Goal: Use online tool/utility: Utilize a website feature to perform a specific function

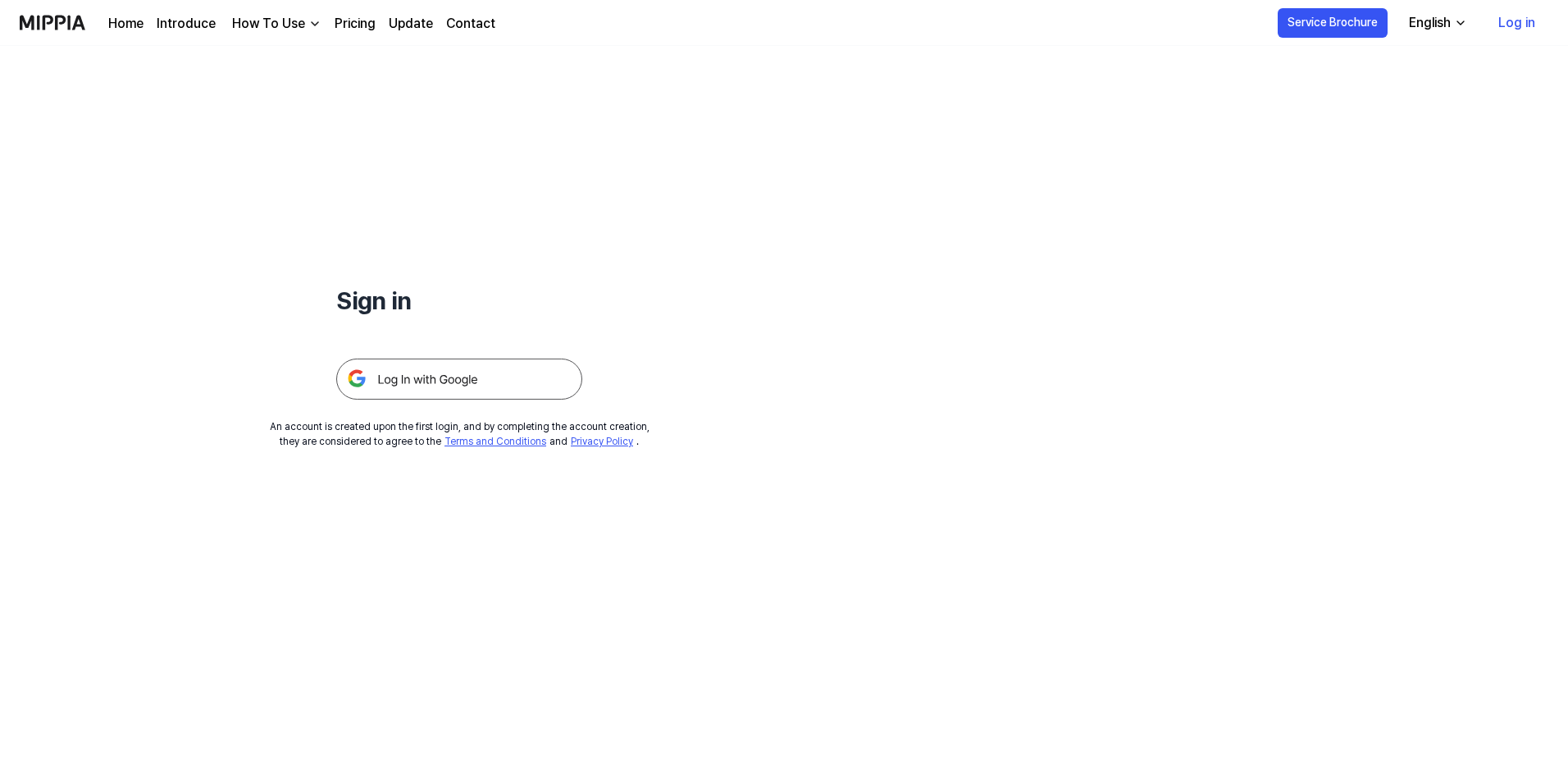
click at [447, 368] on img at bounding box center [460, 379] width 246 height 41
click at [439, 364] on img at bounding box center [460, 379] width 246 height 41
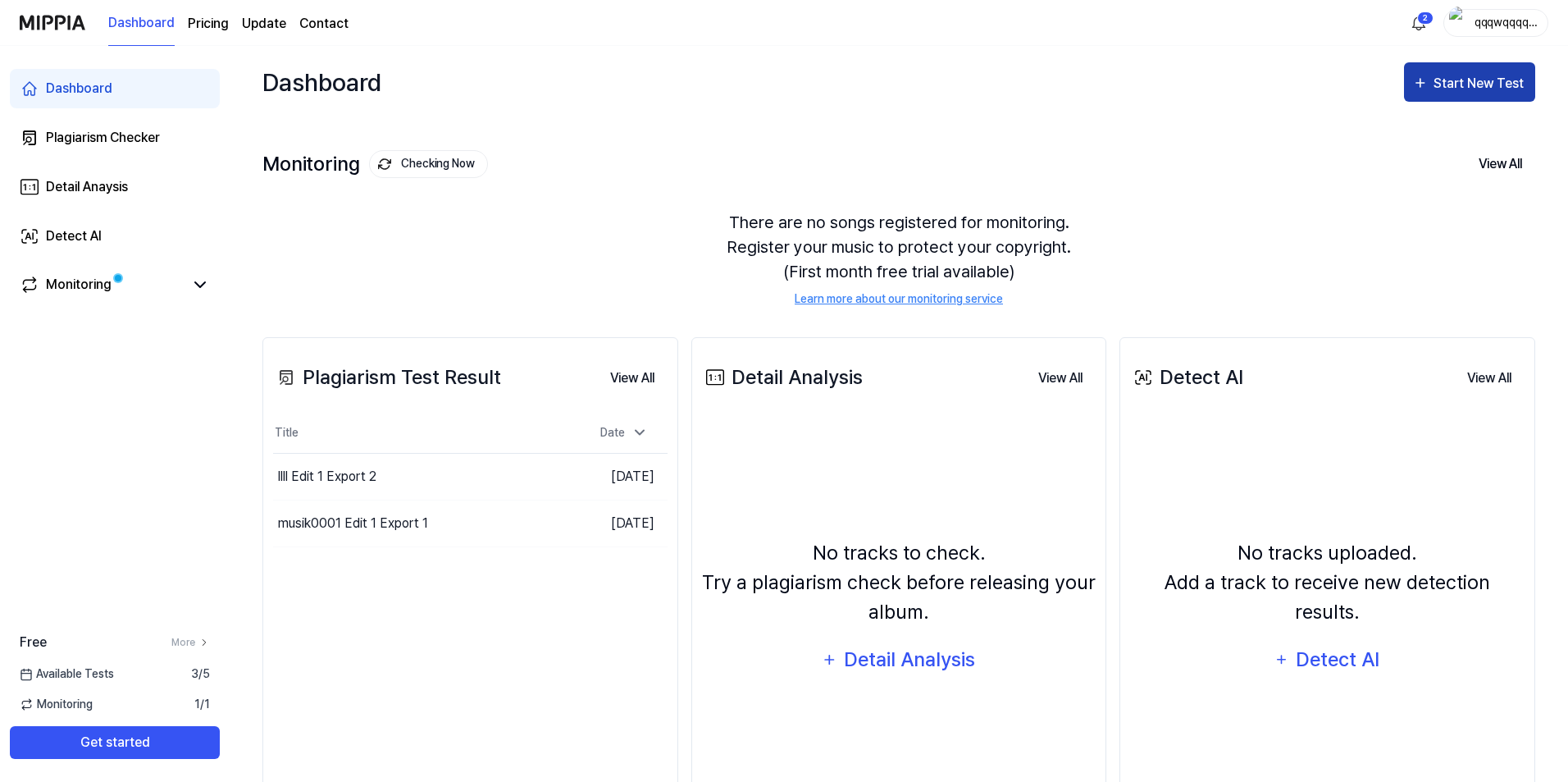
click at [1501, 91] on div "Start New Test" at bounding box center [1480, 84] width 93 height 21
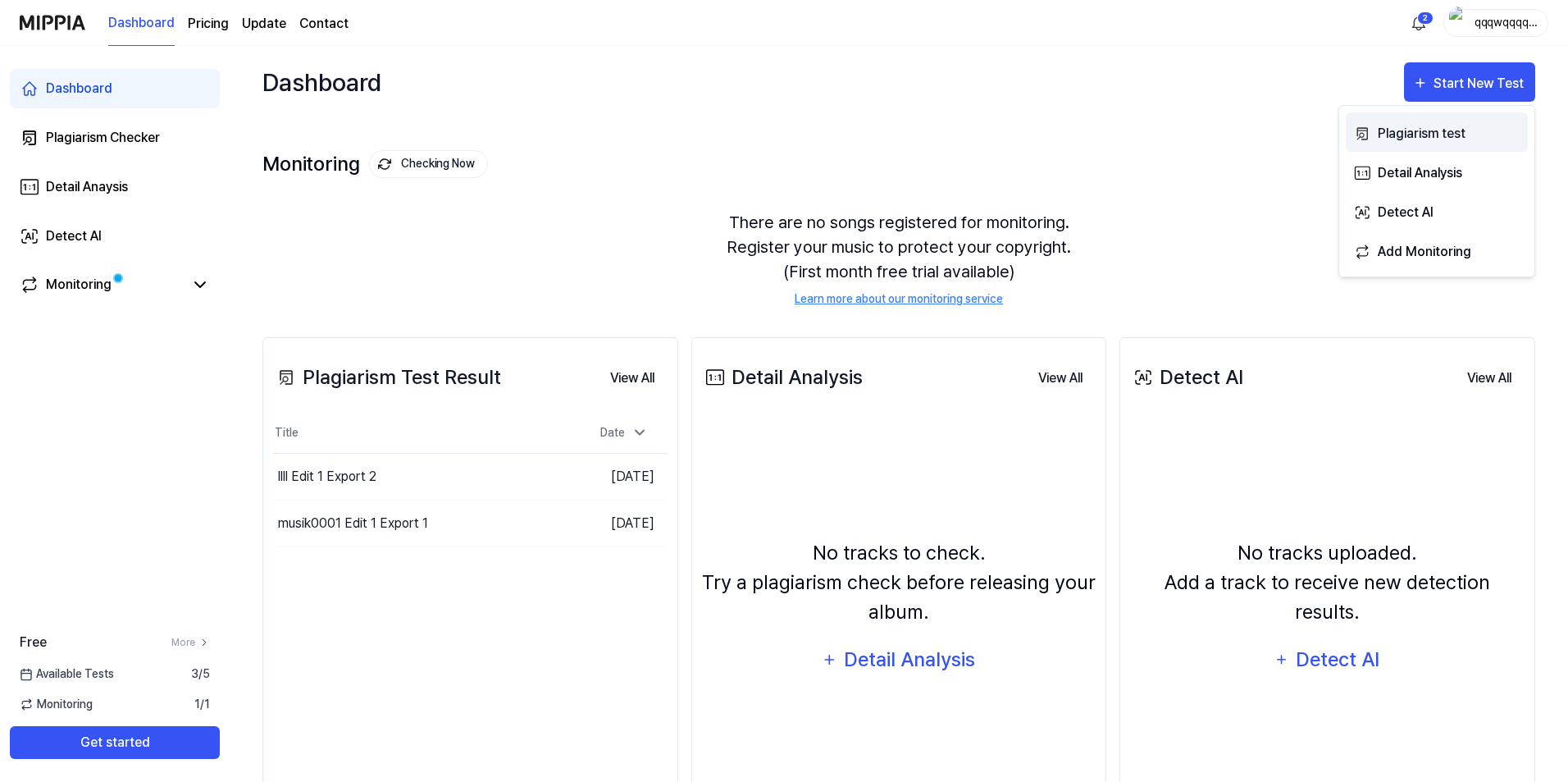
click at [1467, 132] on div "Plagiarism test" at bounding box center [1450, 134] width 142 height 21
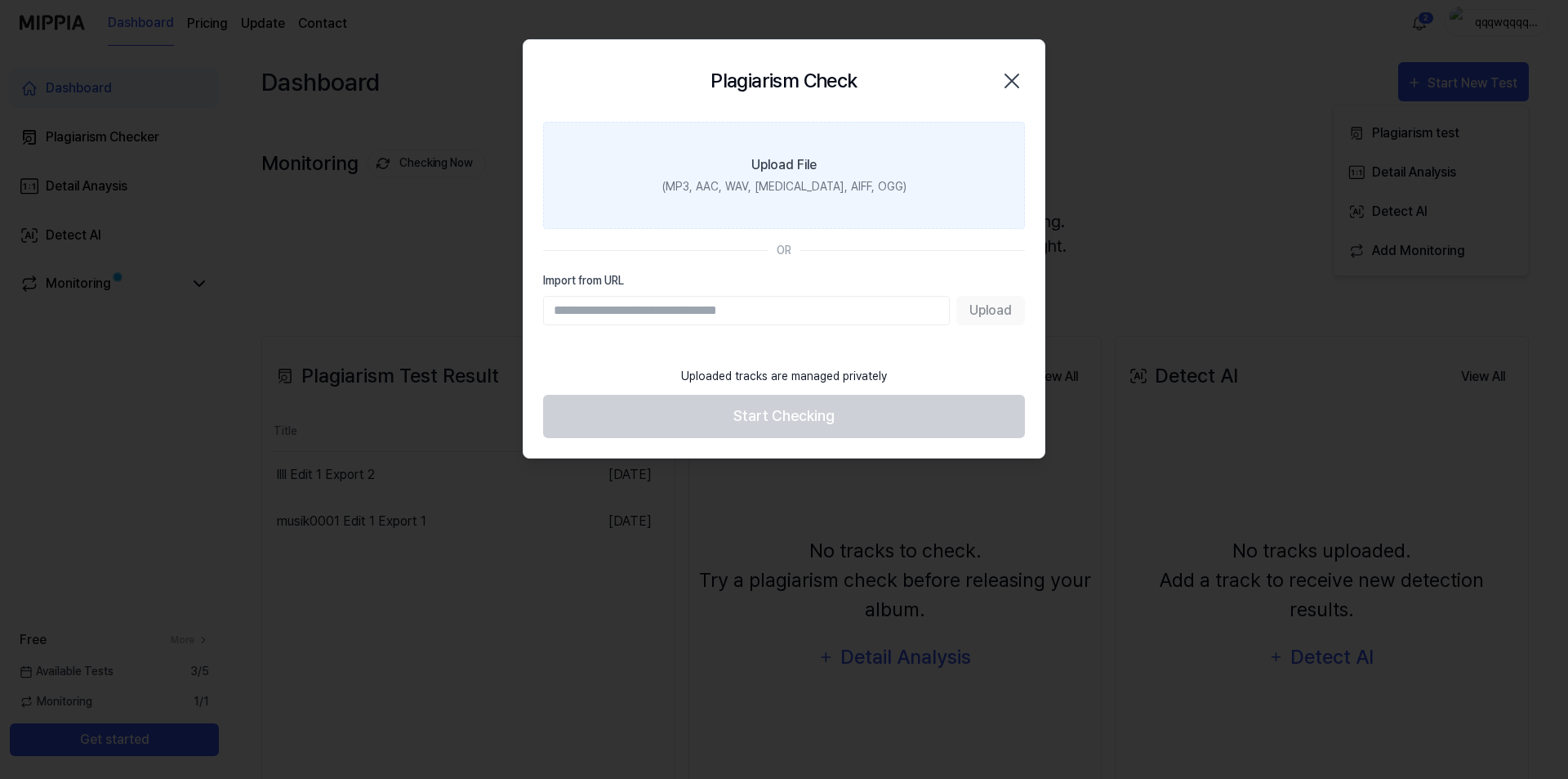
click at [831, 209] on label "Upload File (MP3, AAC, WAV, [MEDICAL_DATA], AIFF, OGG)" at bounding box center [784, 175] width 482 height 107
click at [0, 0] on input "Upload File (MP3, AAC, WAV, [MEDICAL_DATA], AIFF, OGG)" at bounding box center [0, 0] width 0 height 0
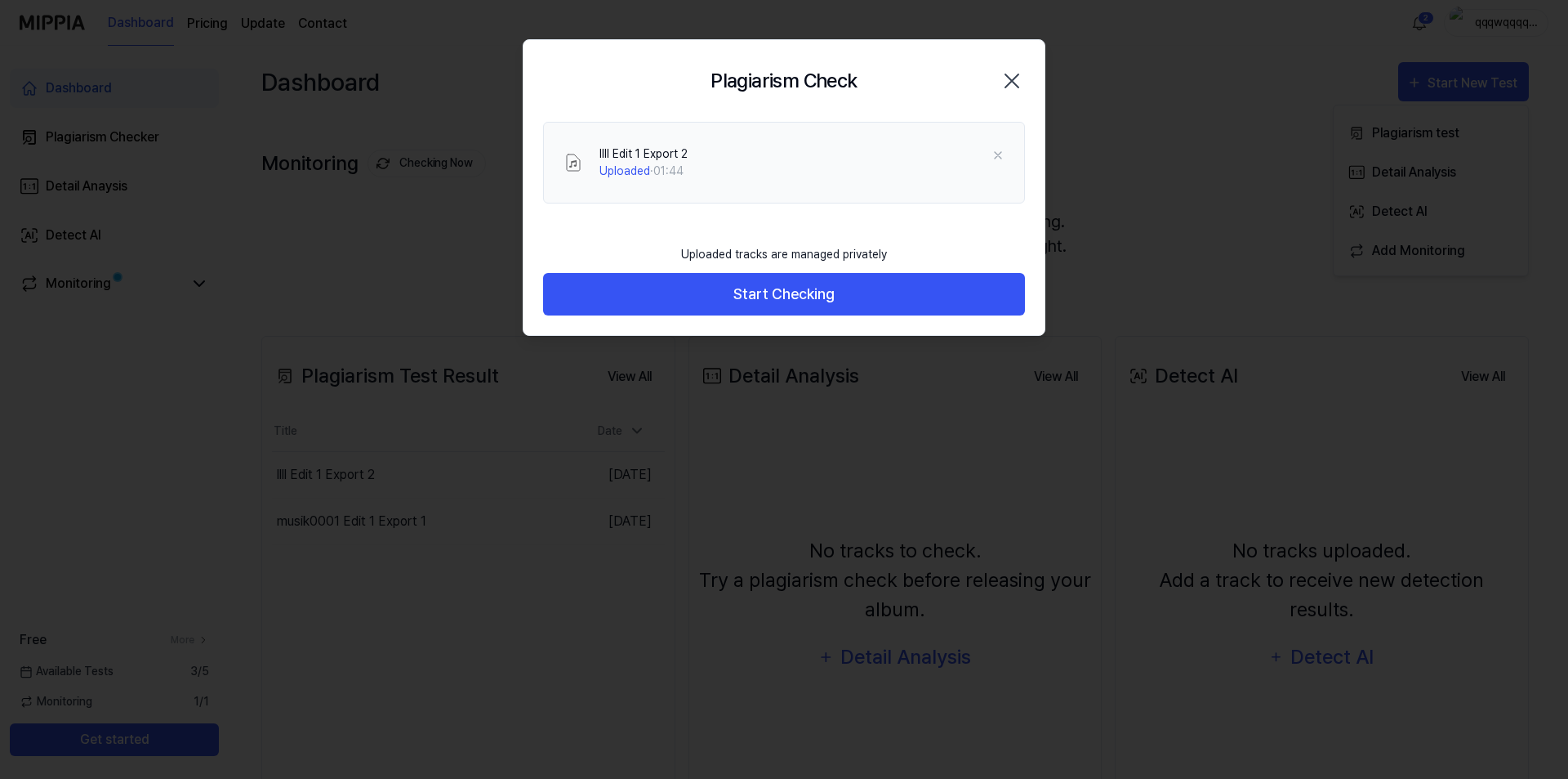
click at [691, 287] on button "Start Checking" at bounding box center [784, 294] width 482 height 43
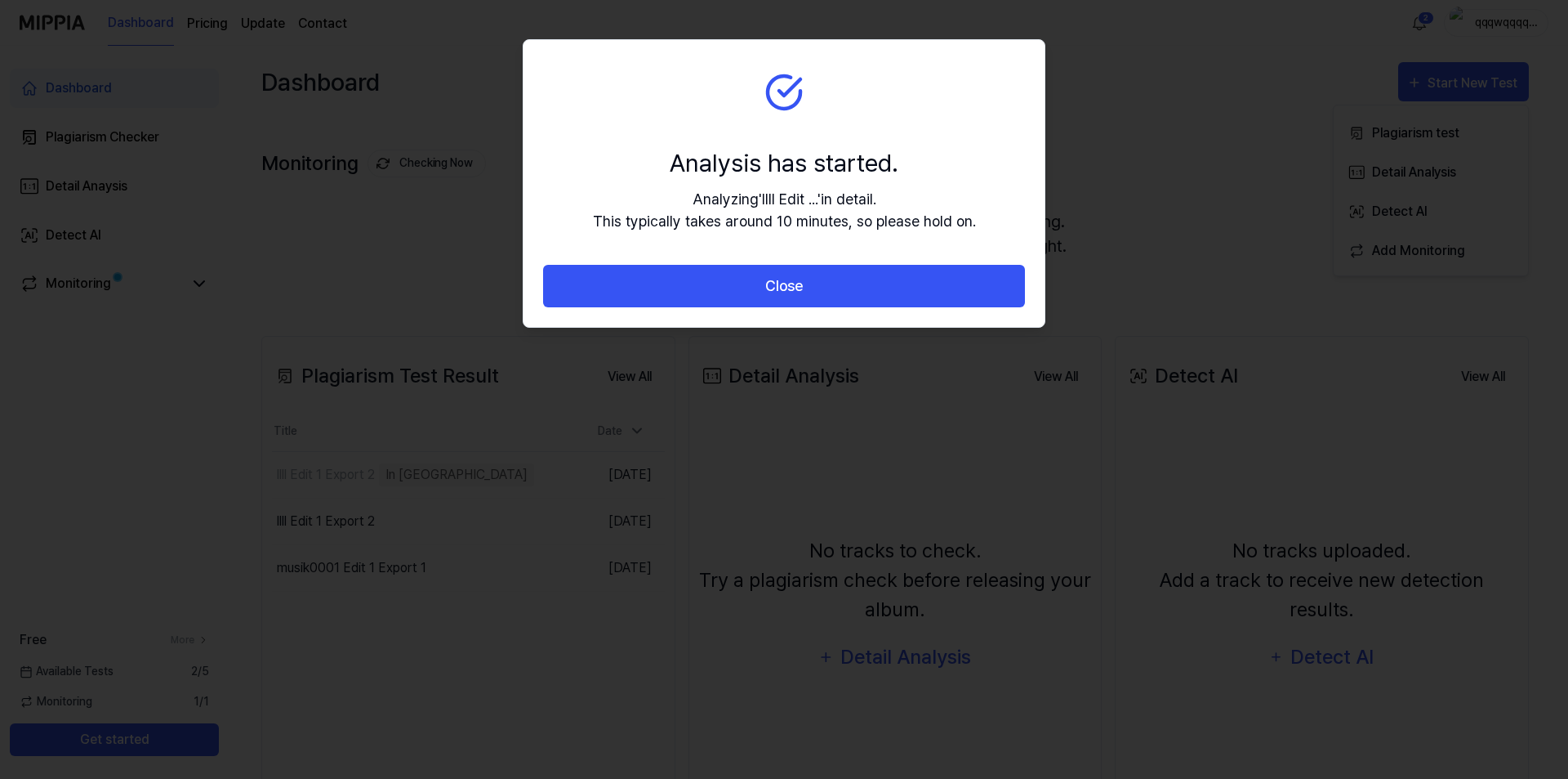
click at [691, 287] on button "Close" at bounding box center [784, 286] width 482 height 43
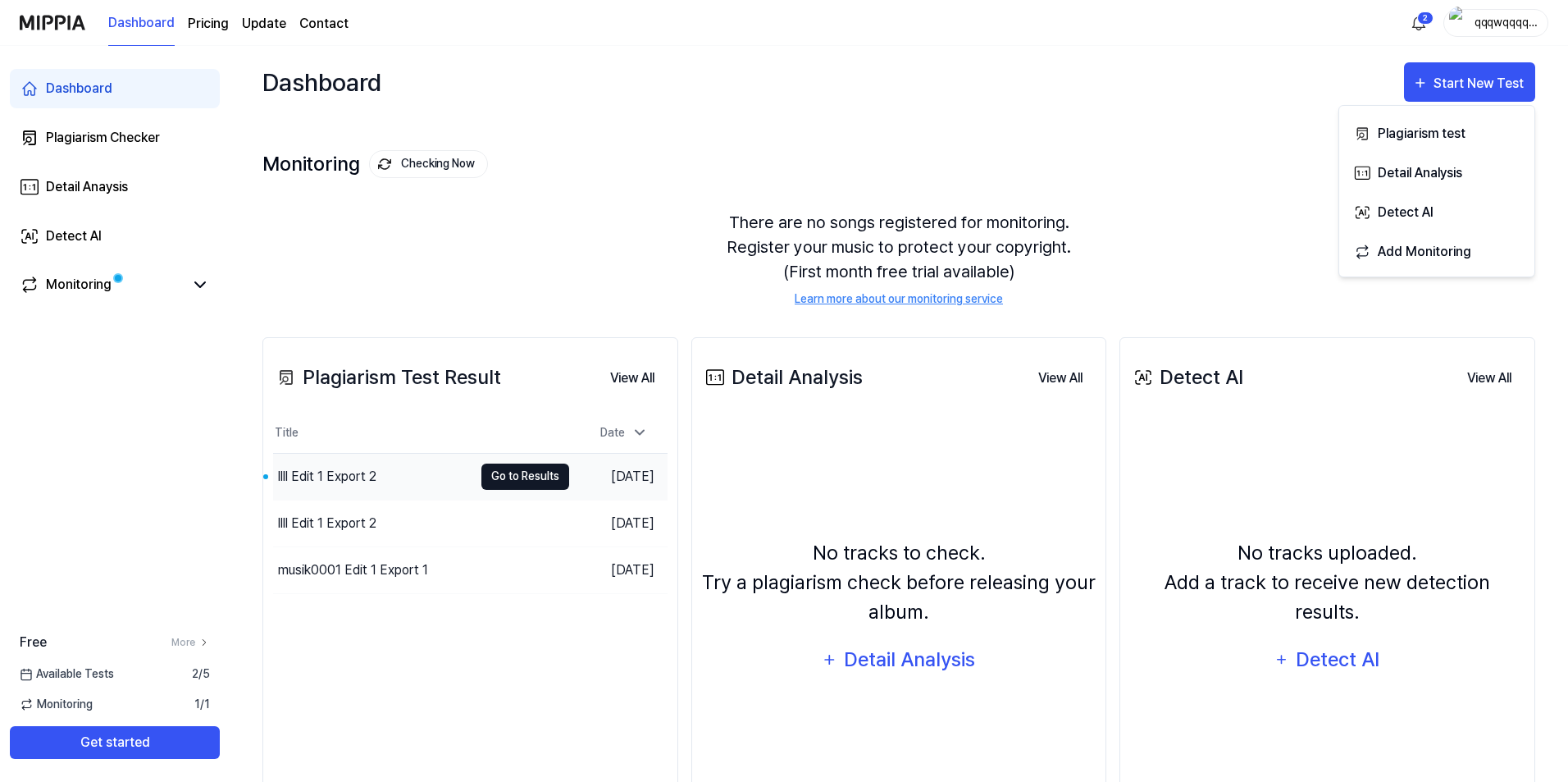
click at [523, 479] on button "Go to Results" at bounding box center [525, 476] width 88 height 26
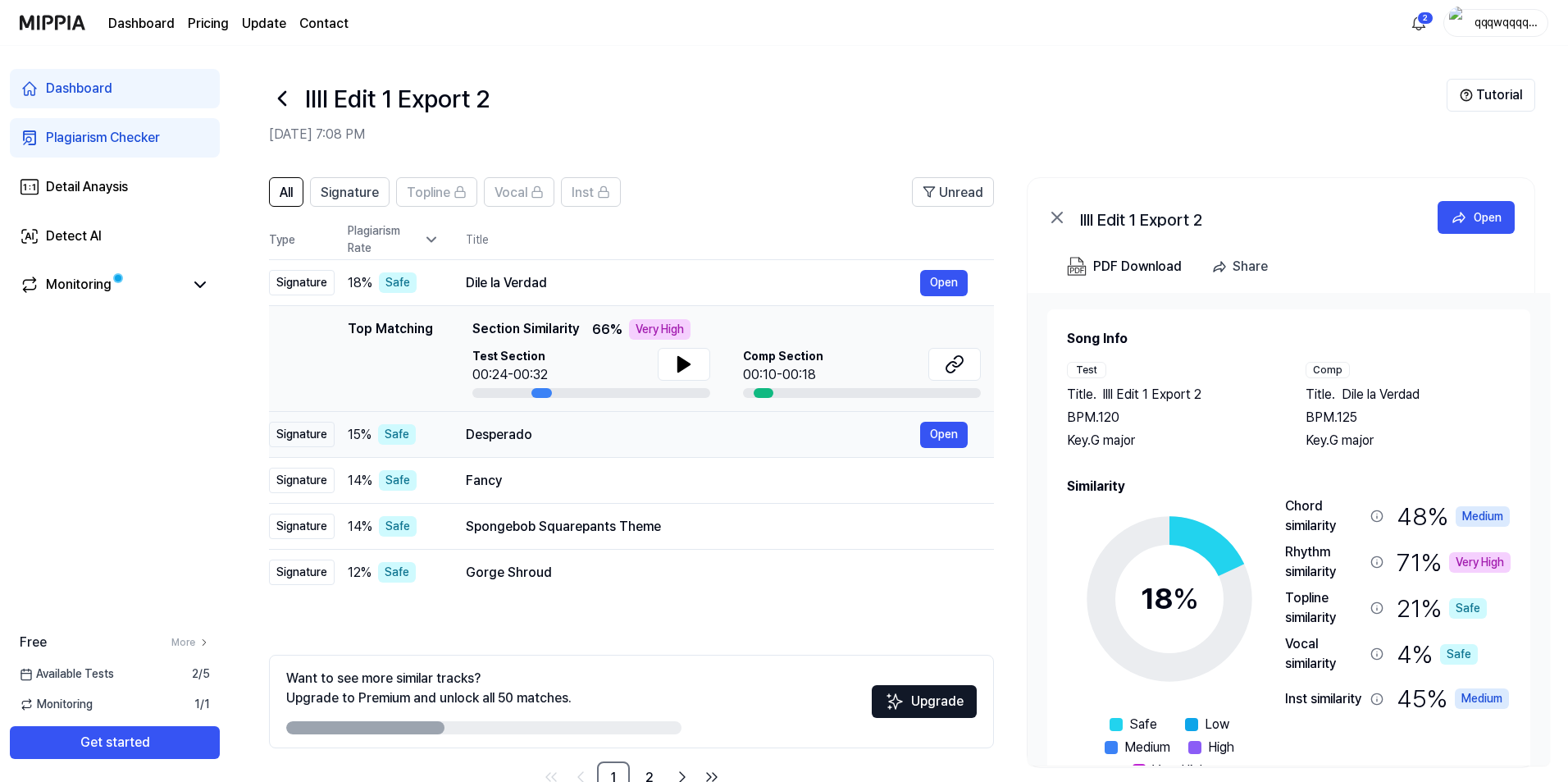
click at [797, 444] on div "Desperado Open" at bounding box center [717, 434] width 502 height 26
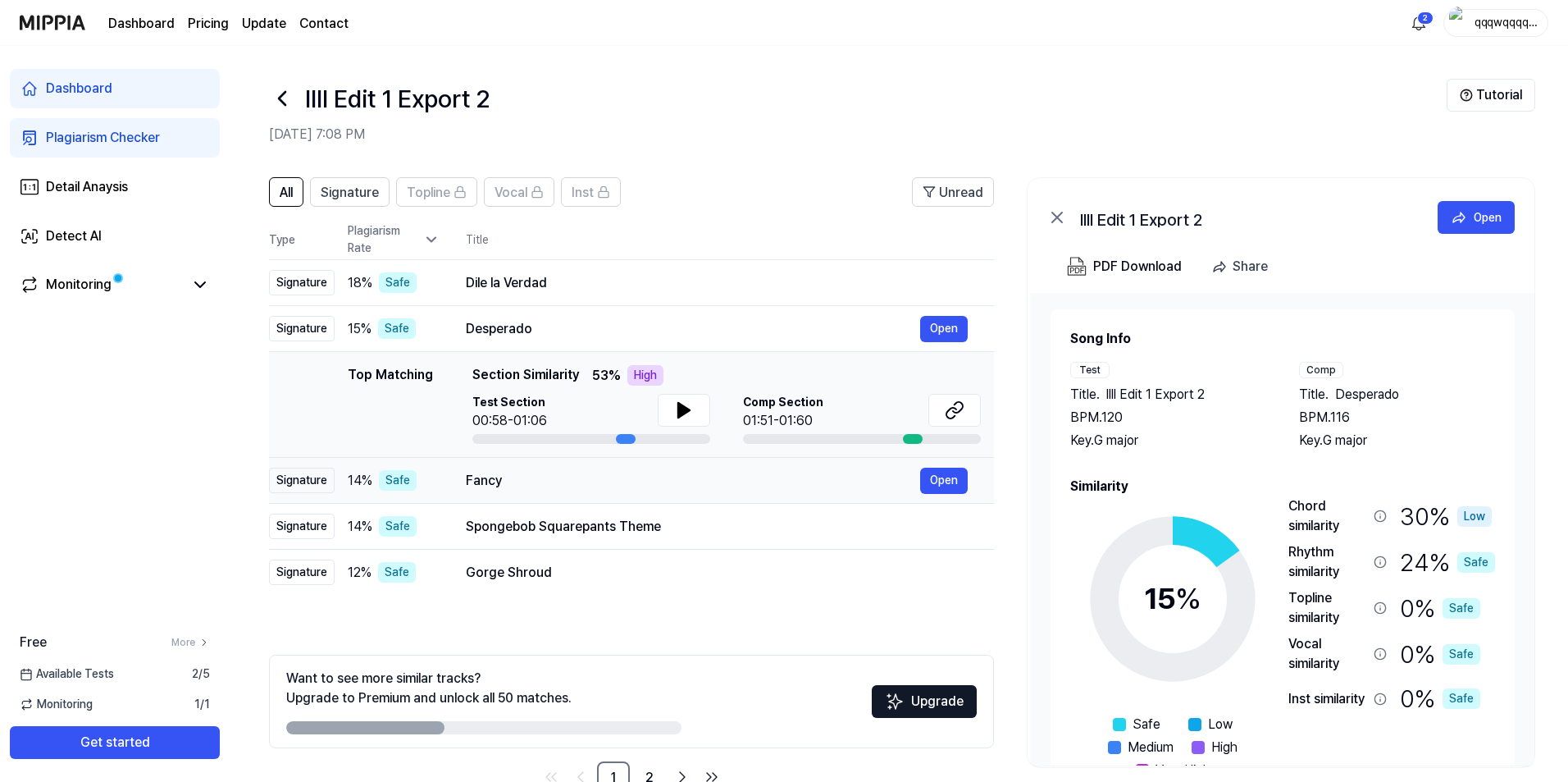
click at [730, 483] on div "Fancy" at bounding box center [693, 480] width 454 height 19
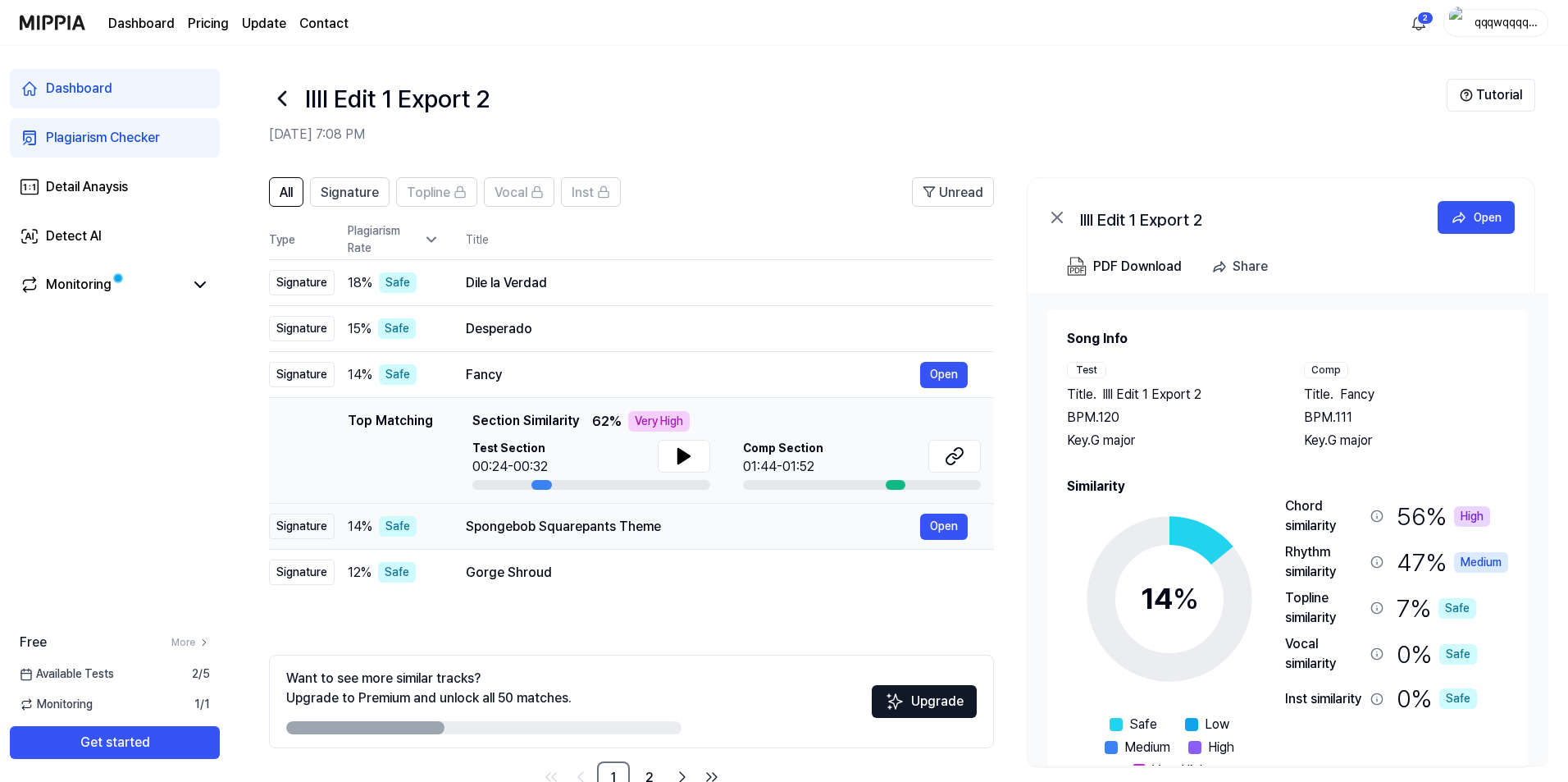
click at [721, 527] on div "Spongebob Squarepants Theme" at bounding box center [693, 526] width 454 height 19
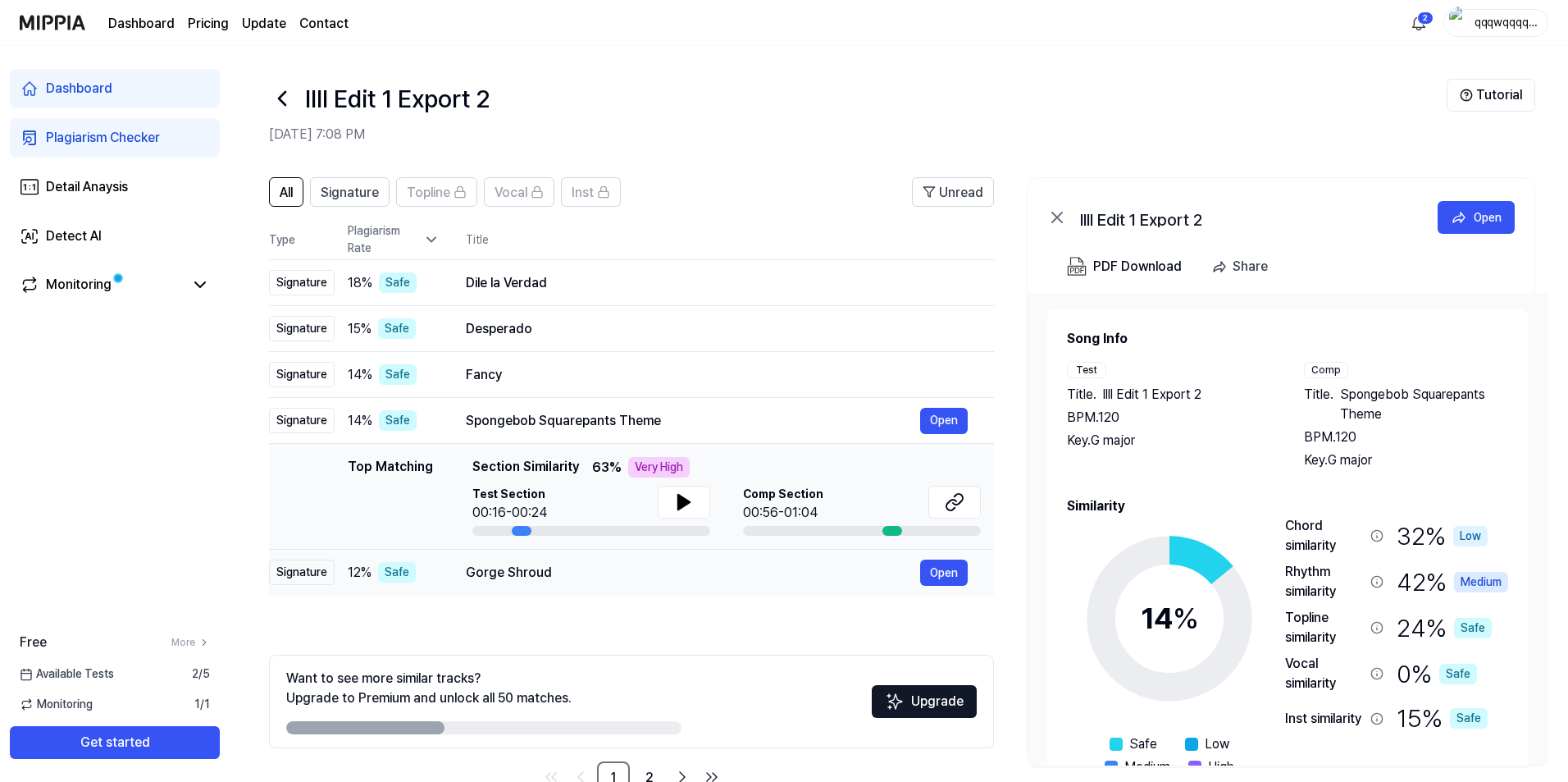
click at [673, 565] on div "Gorge Shroud" at bounding box center [693, 572] width 454 height 19
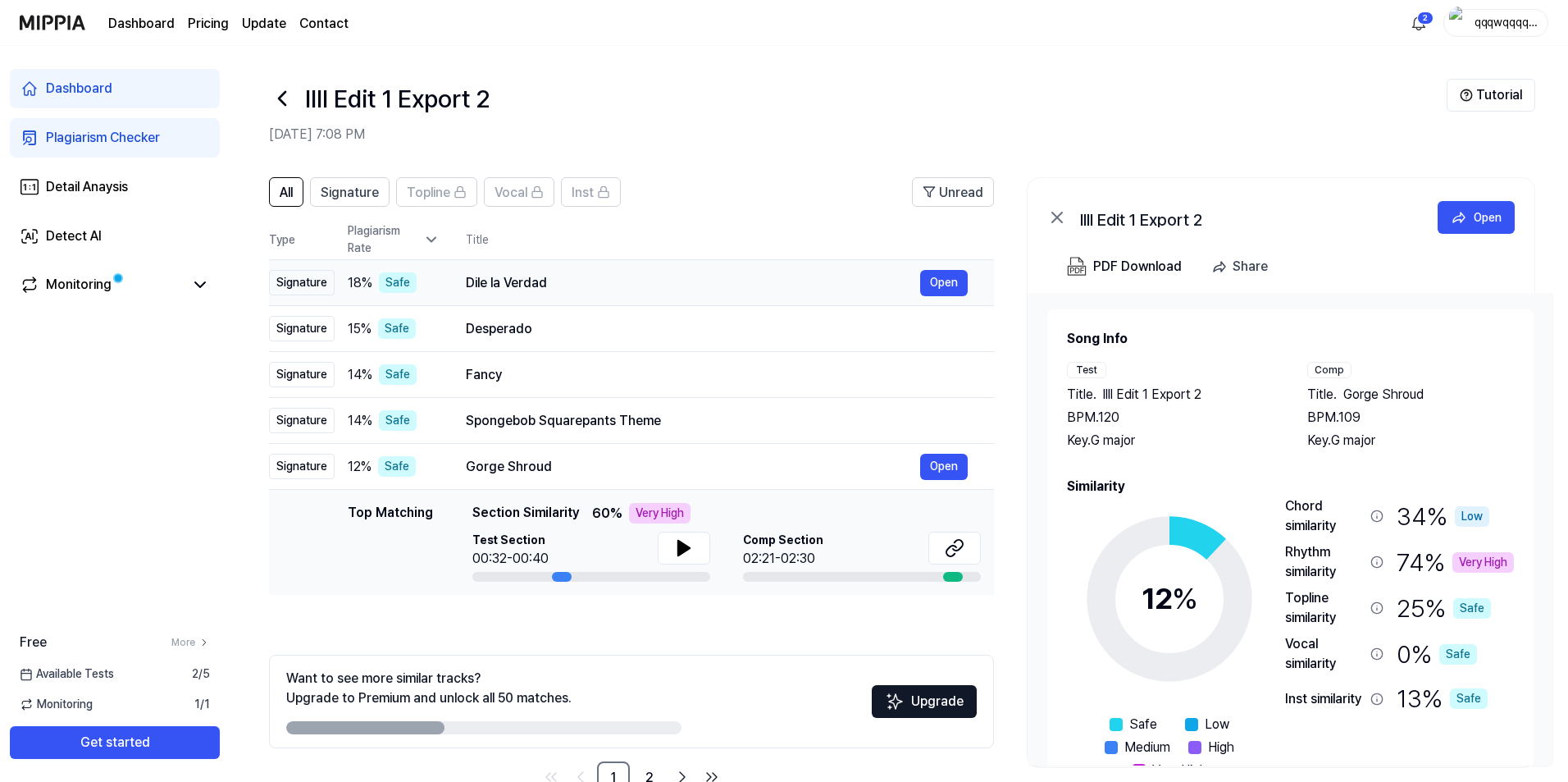
click at [559, 280] on div "Dile la Verdad" at bounding box center [693, 283] width 454 height 19
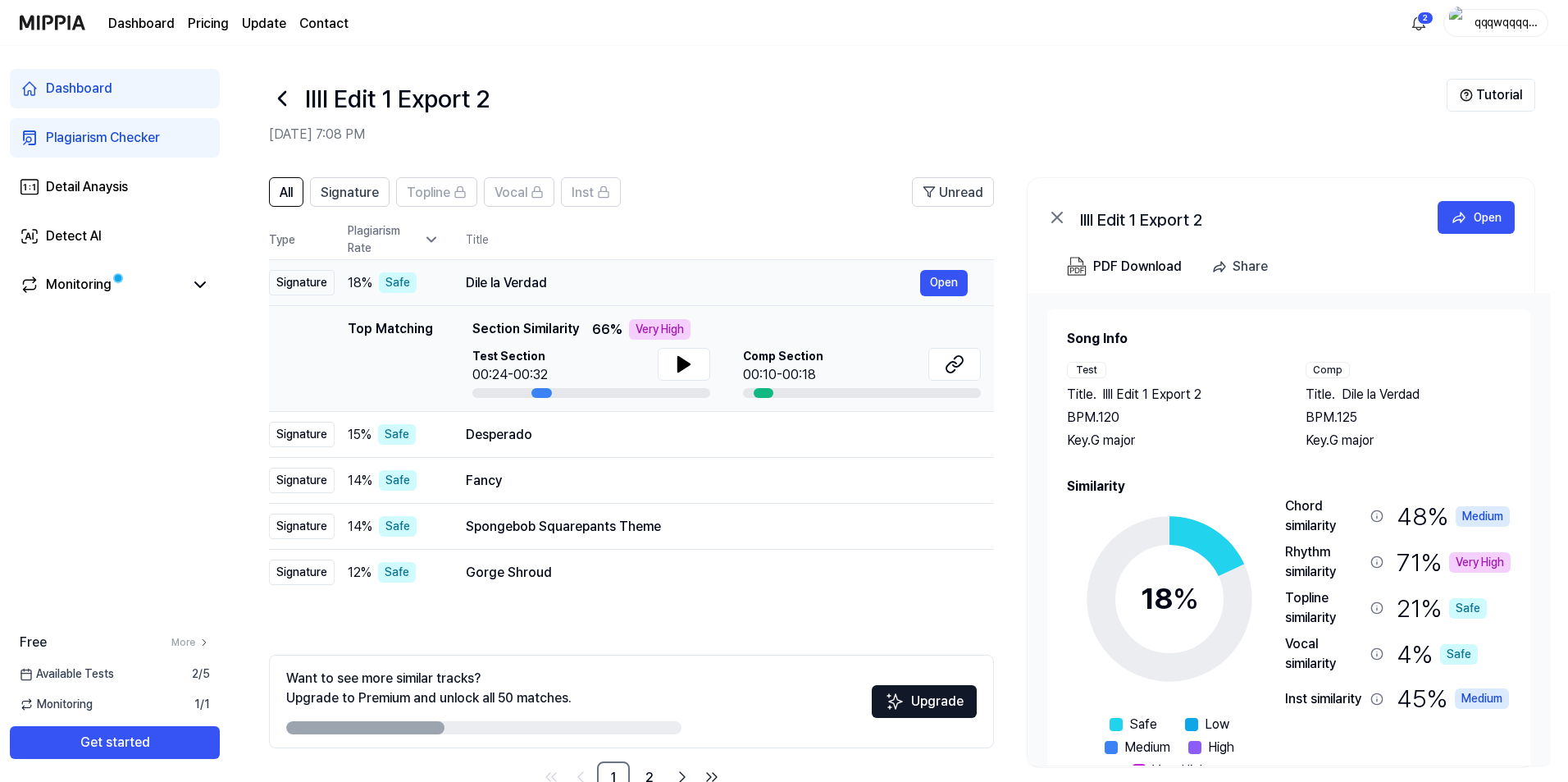
click at [604, 287] on div "Dile la Verdad" at bounding box center [693, 283] width 454 height 19
click at [957, 373] on icon at bounding box center [954, 364] width 19 height 19
click at [694, 362] on button at bounding box center [684, 365] width 53 height 33
click at [944, 356] on button at bounding box center [954, 365] width 53 height 33
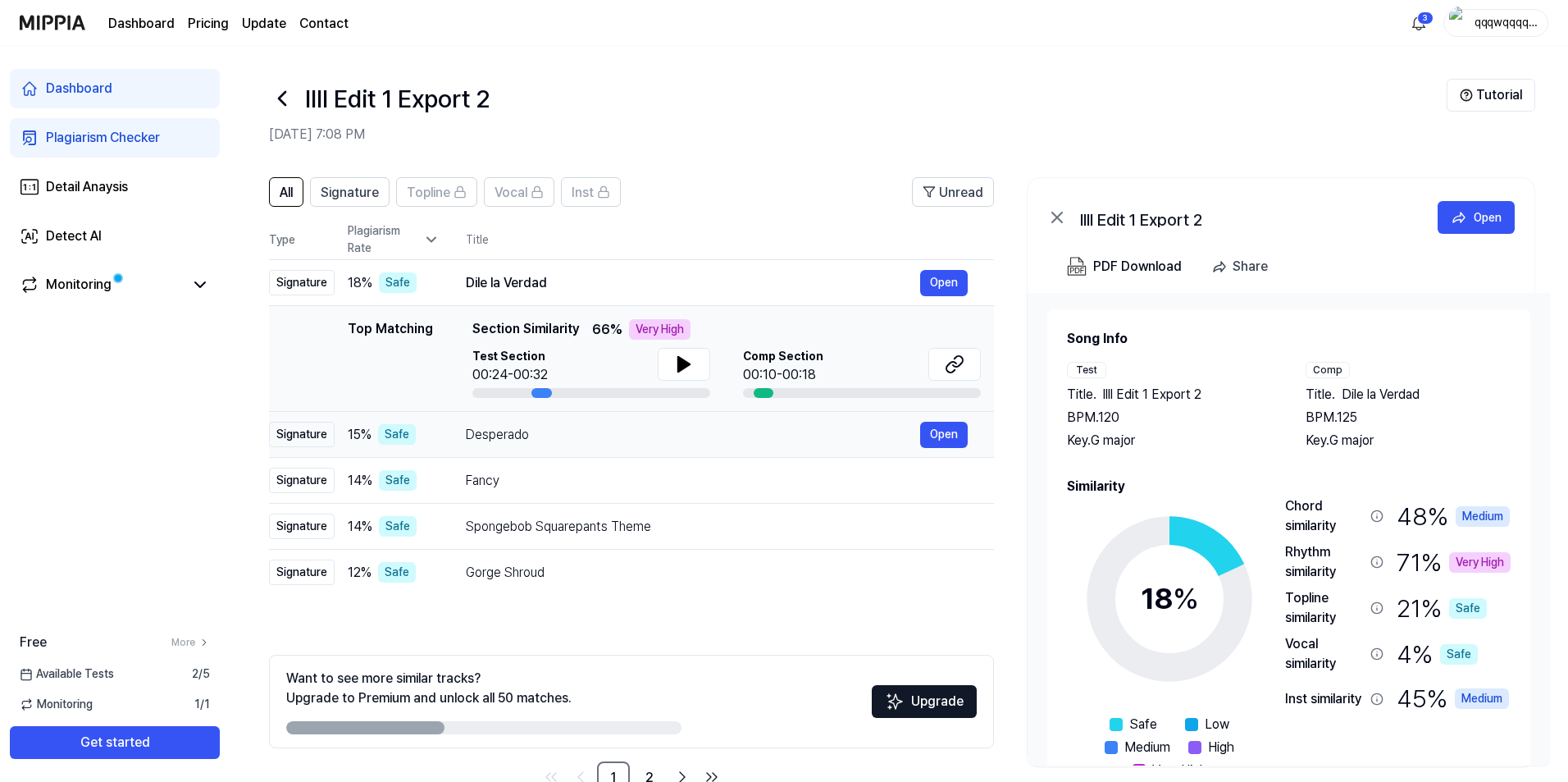
click at [594, 428] on div "Desperado" at bounding box center [693, 435] width 454 height 19
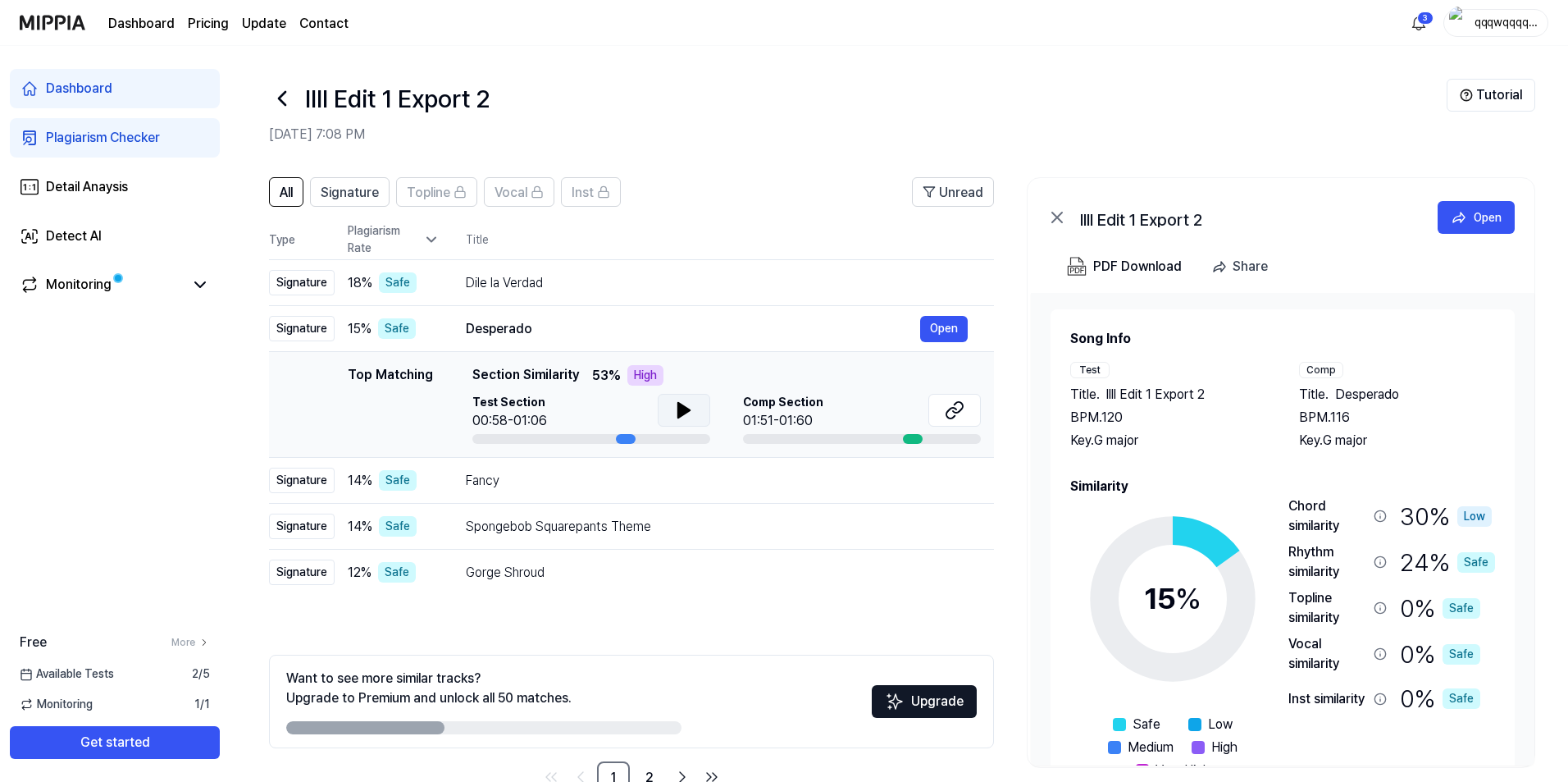
click at [699, 401] on button at bounding box center [684, 410] width 53 height 33
click at [686, 409] on icon at bounding box center [687, 411] width 3 height 13
click at [943, 422] on button at bounding box center [954, 410] width 53 height 33
click at [468, 492] on div "Fancy Open" at bounding box center [717, 480] width 502 height 26
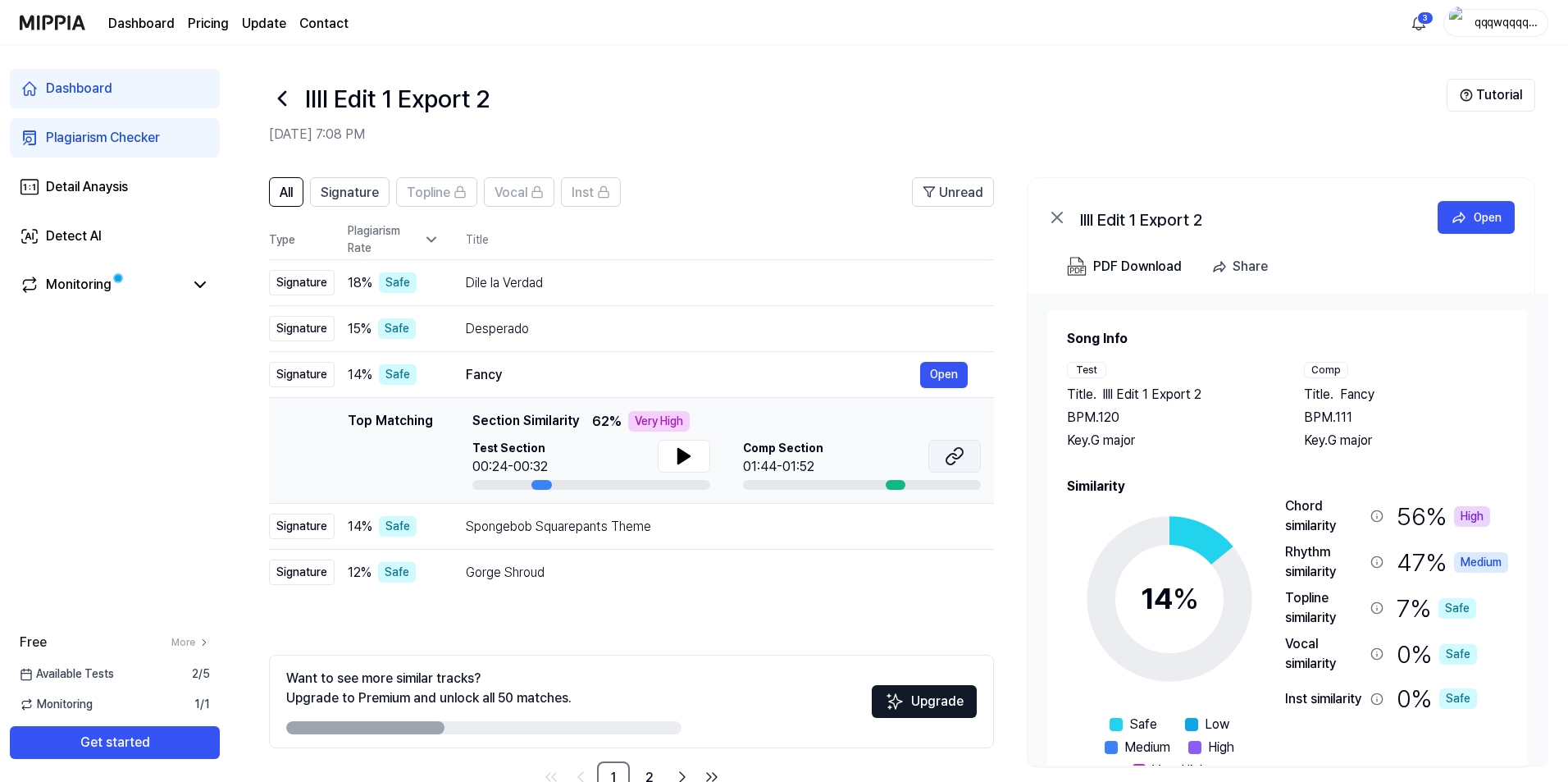
click at [948, 450] on icon at bounding box center [954, 456] width 19 height 19
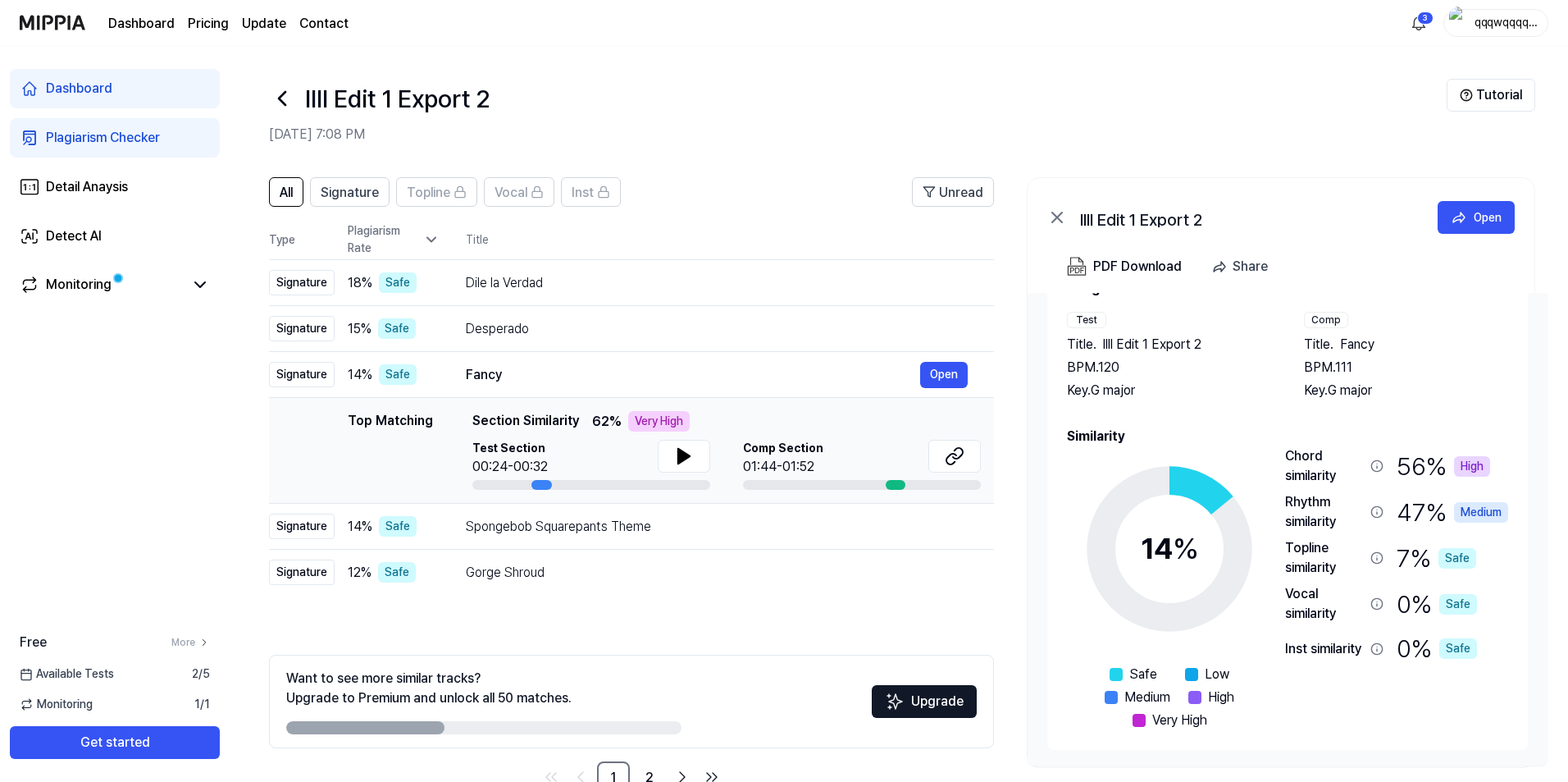
scroll to position [51, 0]
click at [688, 468] on button at bounding box center [684, 456] width 53 height 33
click at [676, 547] on td "Spongebob Squarepants Theme Open" at bounding box center [717, 527] width 554 height 46
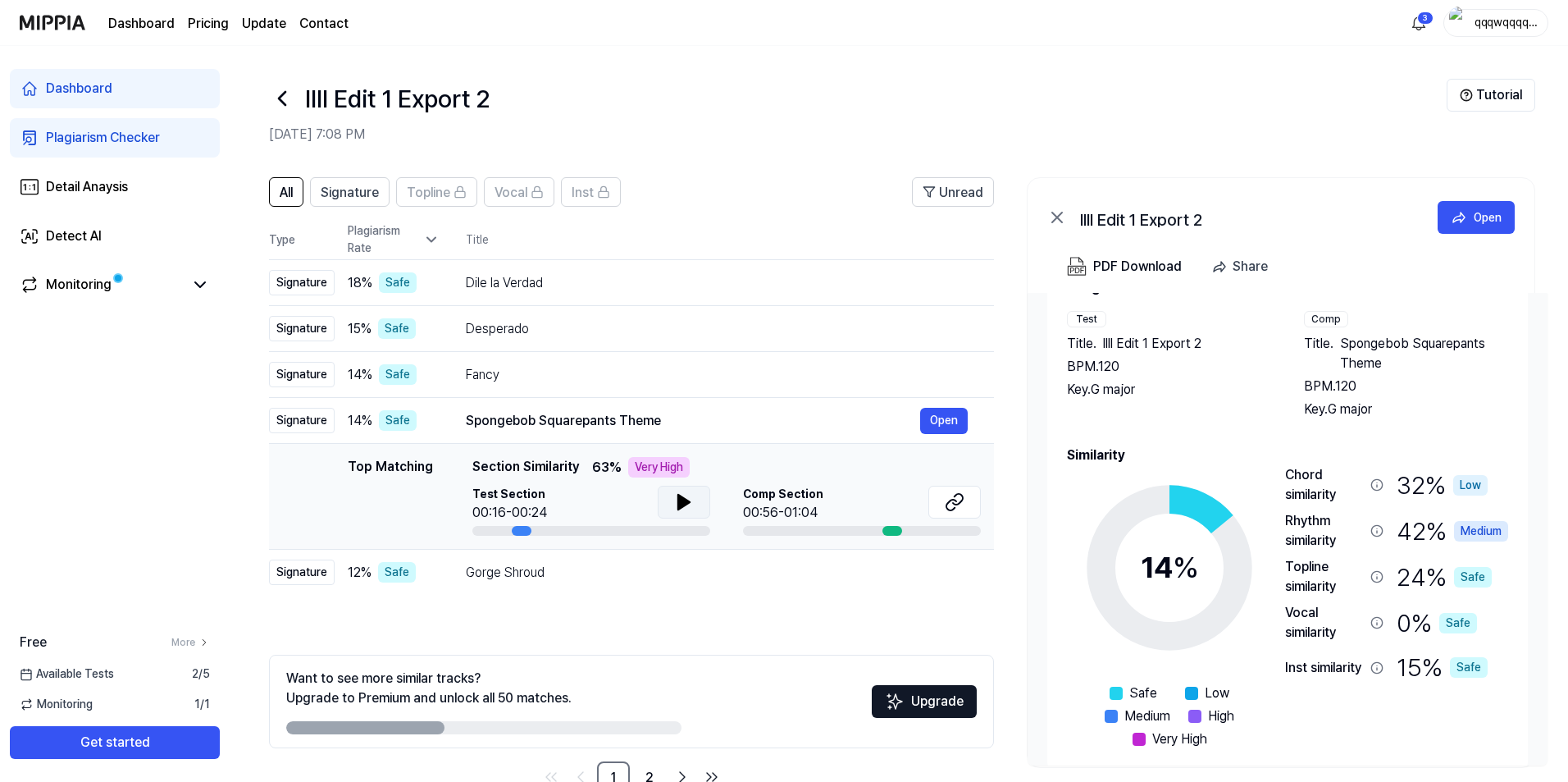
click at [685, 512] on button at bounding box center [684, 502] width 53 height 33
click at [972, 505] on button at bounding box center [954, 502] width 53 height 33
click at [686, 492] on icon at bounding box center [684, 502] width 19 height 19
click at [683, 506] on icon at bounding box center [684, 502] width 19 height 19
click at [662, 586] on td "Gorge Shroud Open" at bounding box center [717, 572] width 554 height 46
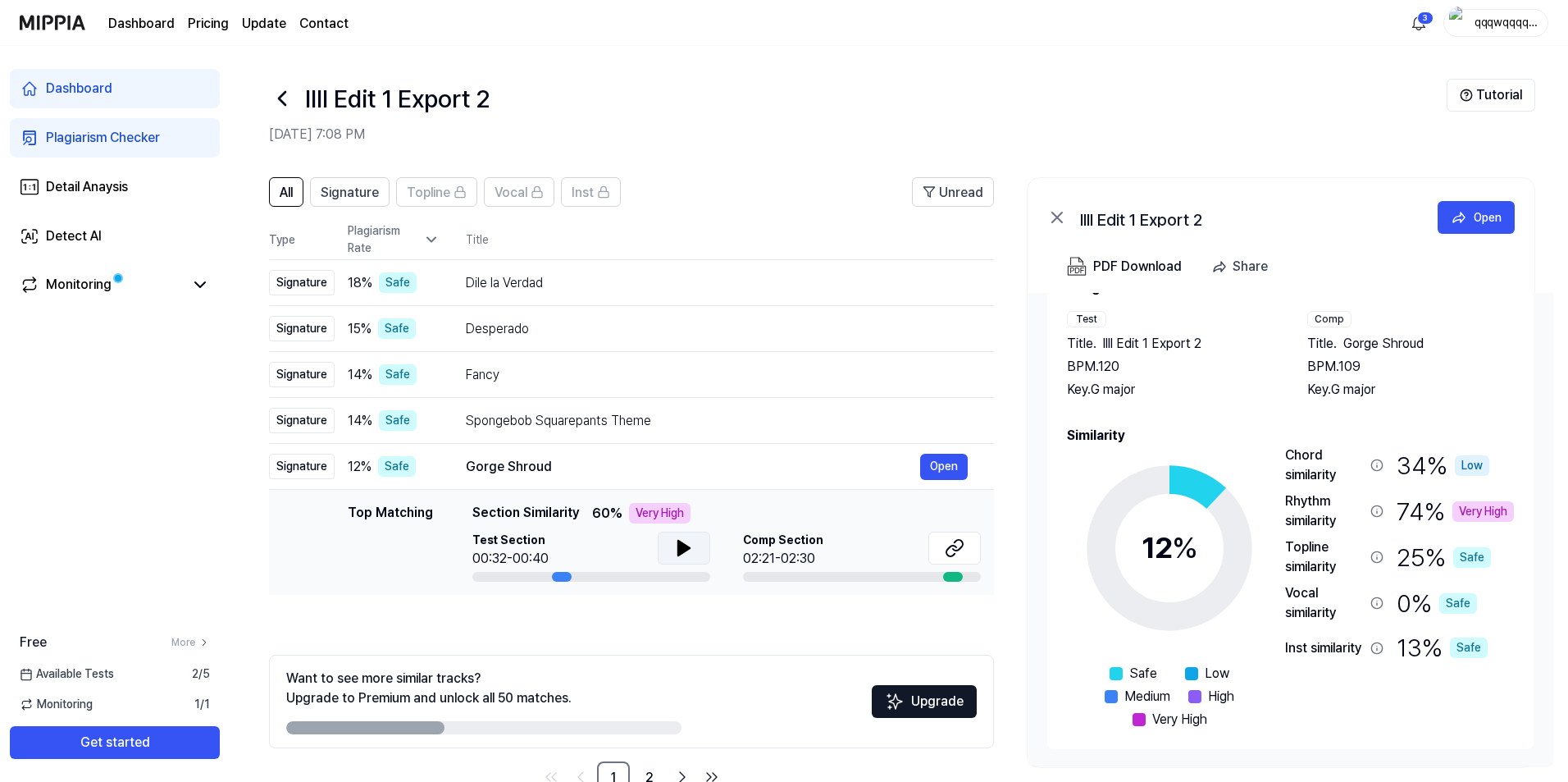
click at [680, 553] on icon at bounding box center [684, 547] width 12 height 14
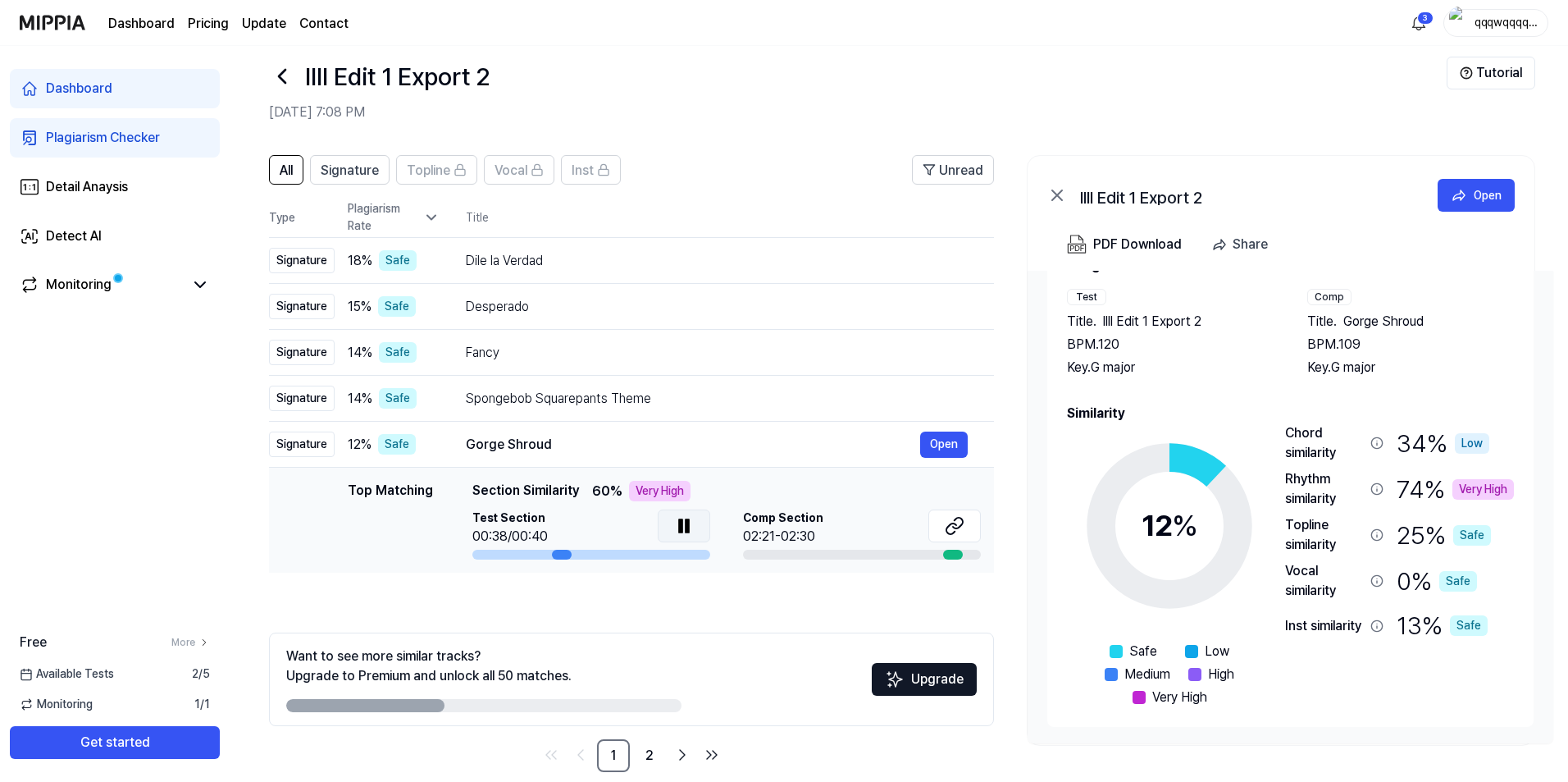
scroll to position [0, 0]
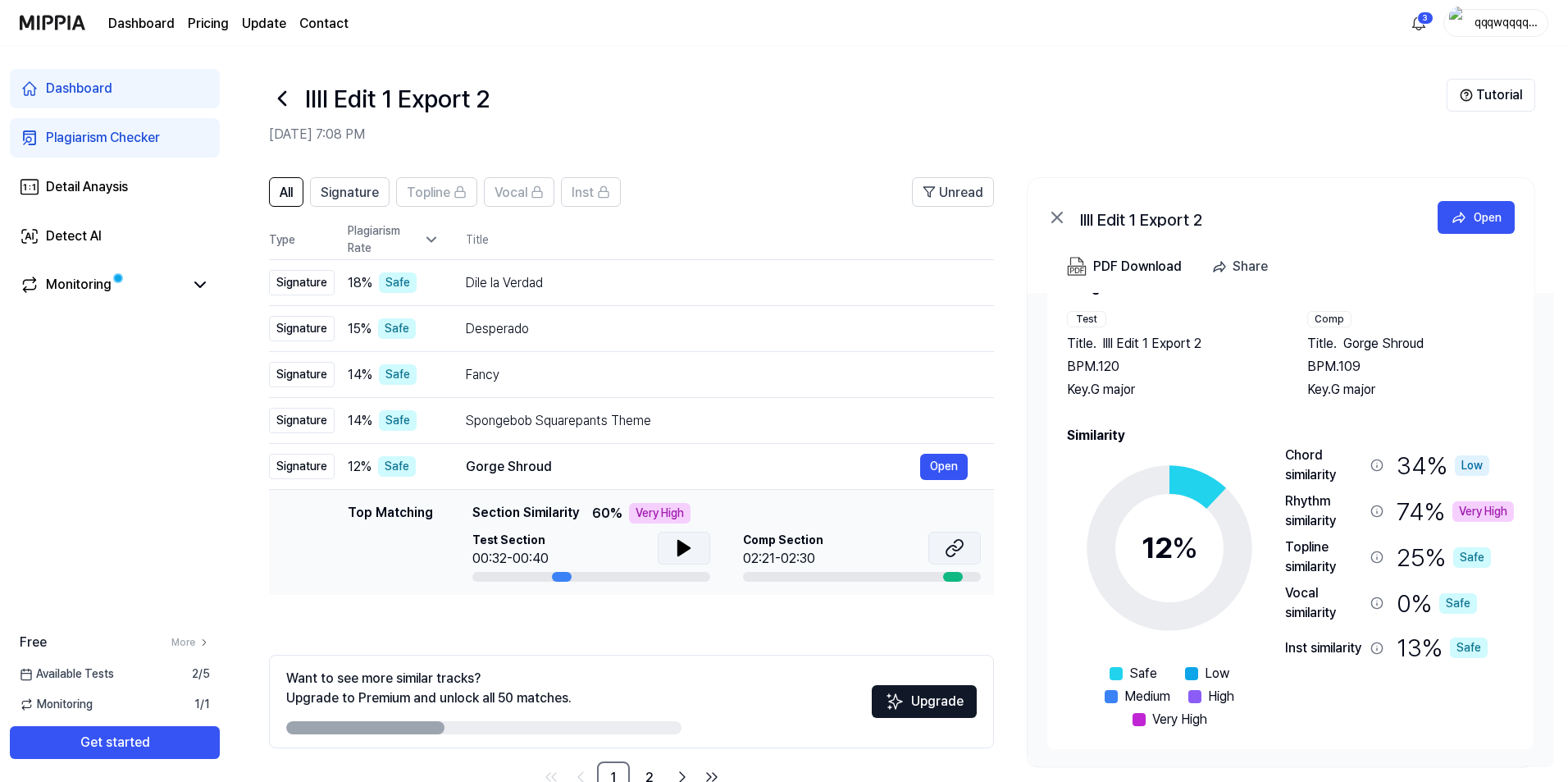
click at [958, 556] on icon at bounding box center [954, 547] width 19 height 19
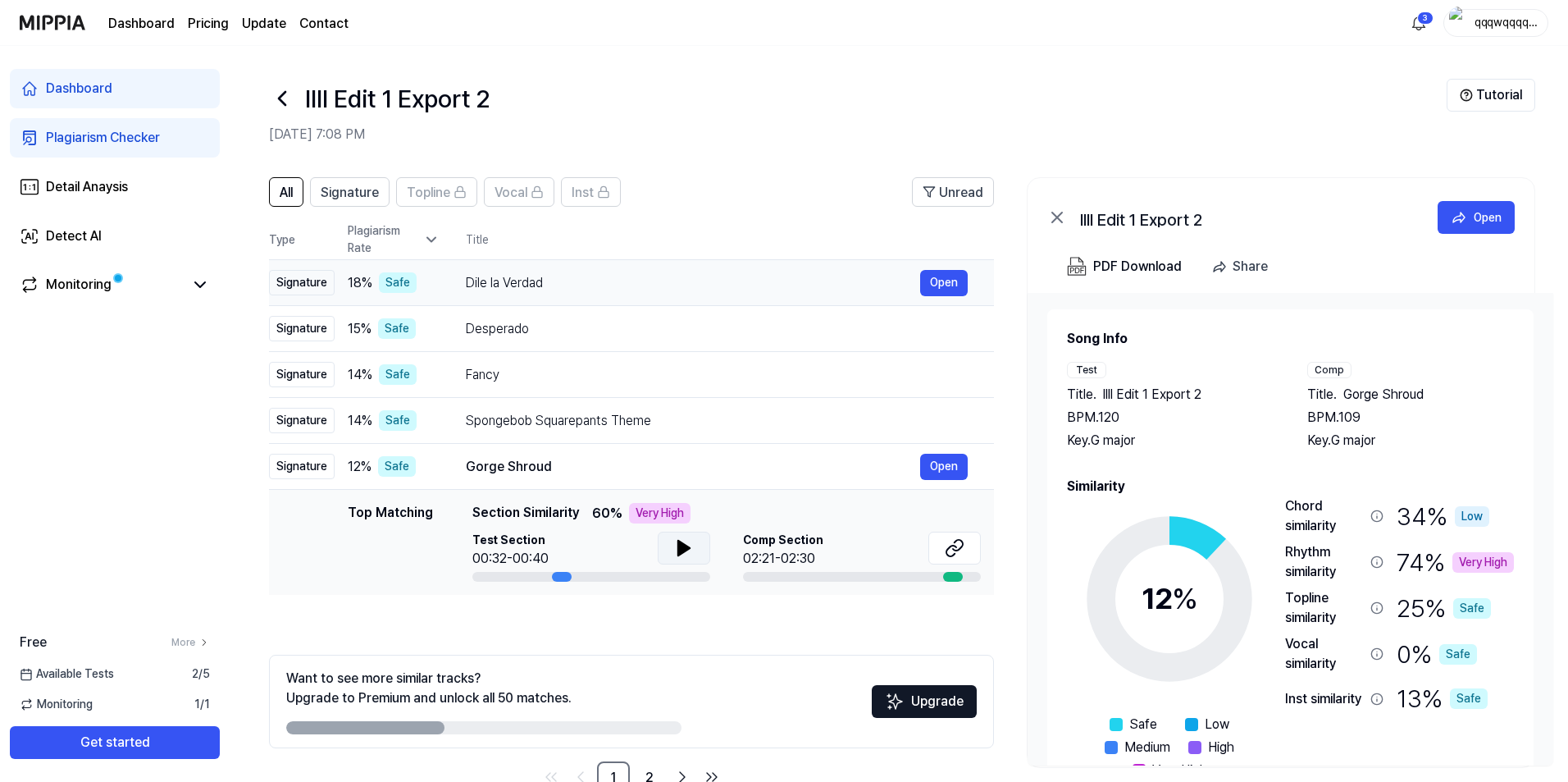
click at [503, 290] on div "Dile la Verdad" at bounding box center [693, 283] width 454 height 19
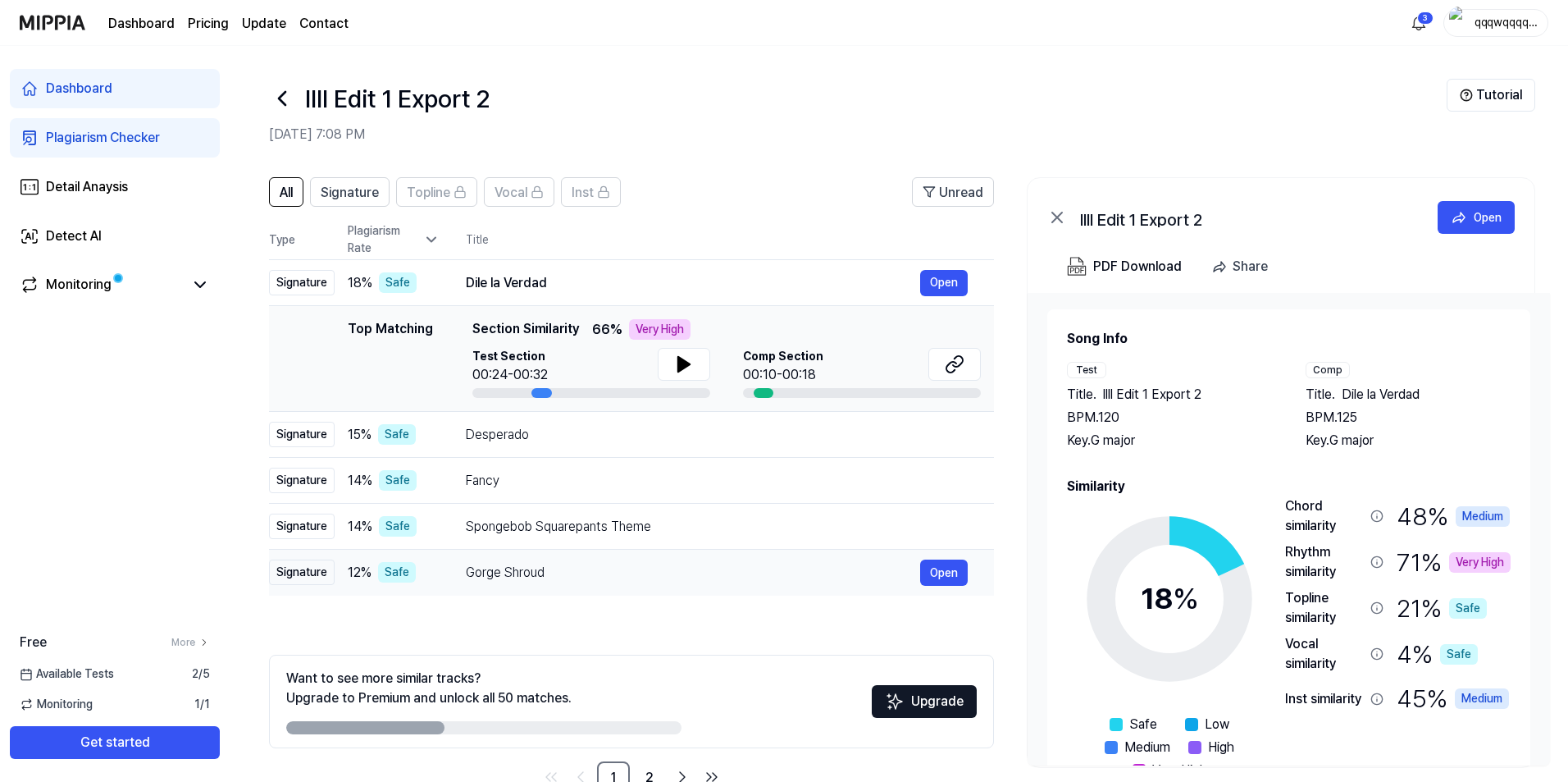
click at [478, 564] on div "Gorge Shroud" at bounding box center [693, 572] width 454 height 19
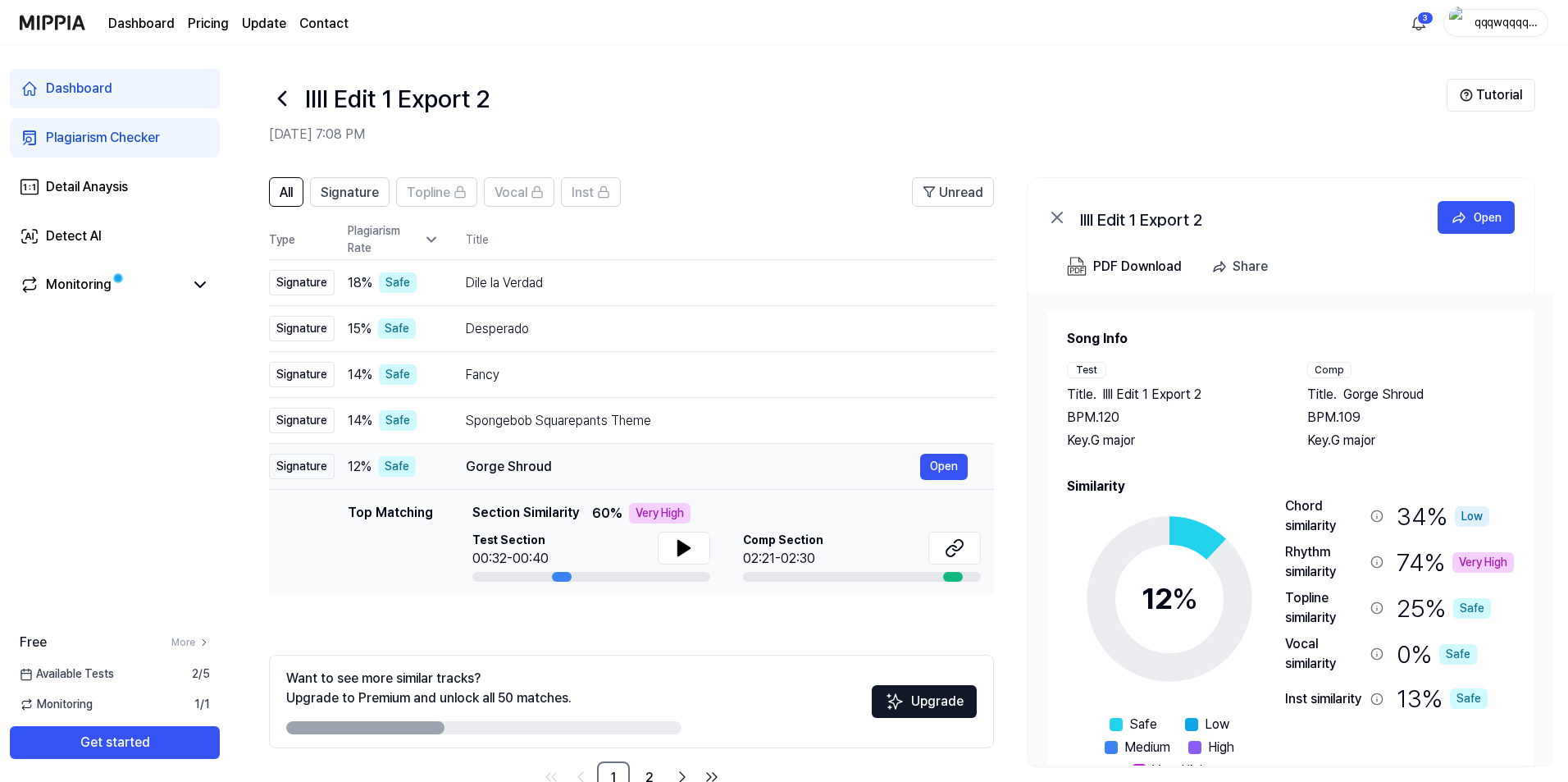
click at [468, 469] on div "Gorge Shroud" at bounding box center [693, 467] width 454 height 19
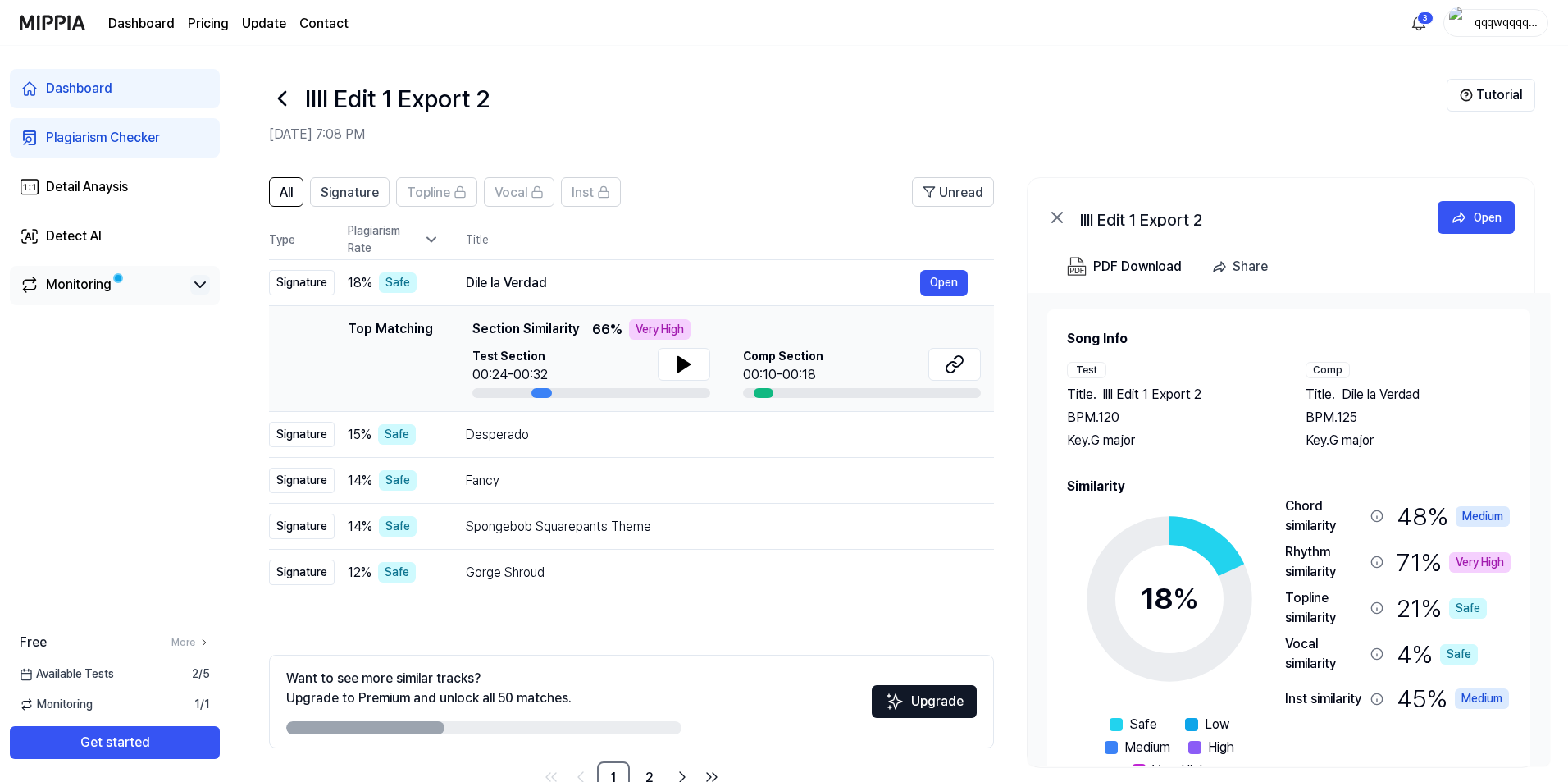
click at [192, 287] on icon at bounding box center [200, 285] width 19 height 19
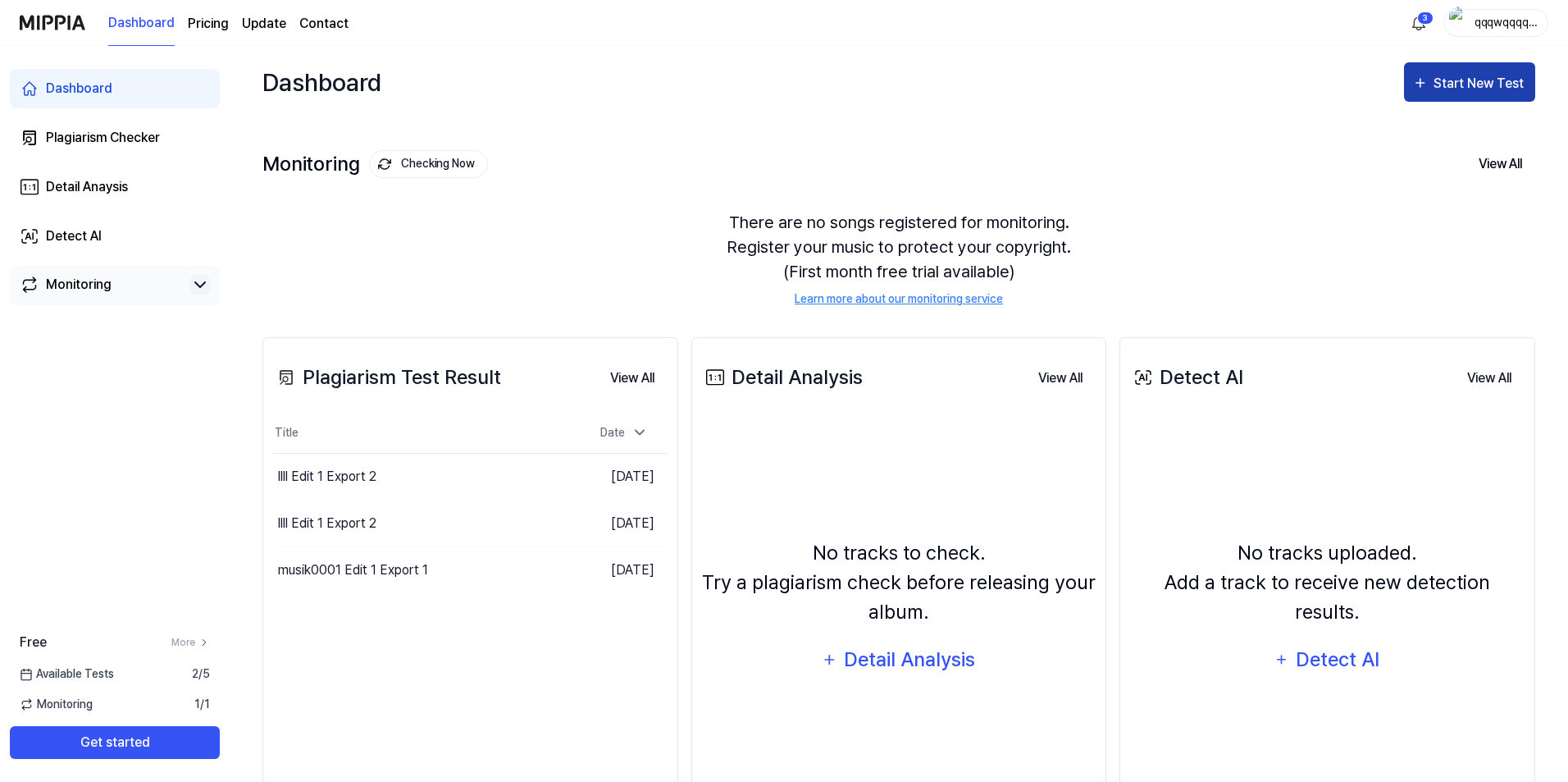
click at [1462, 75] on div "Start New Test" at bounding box center [1480, 84] width 93 height 21
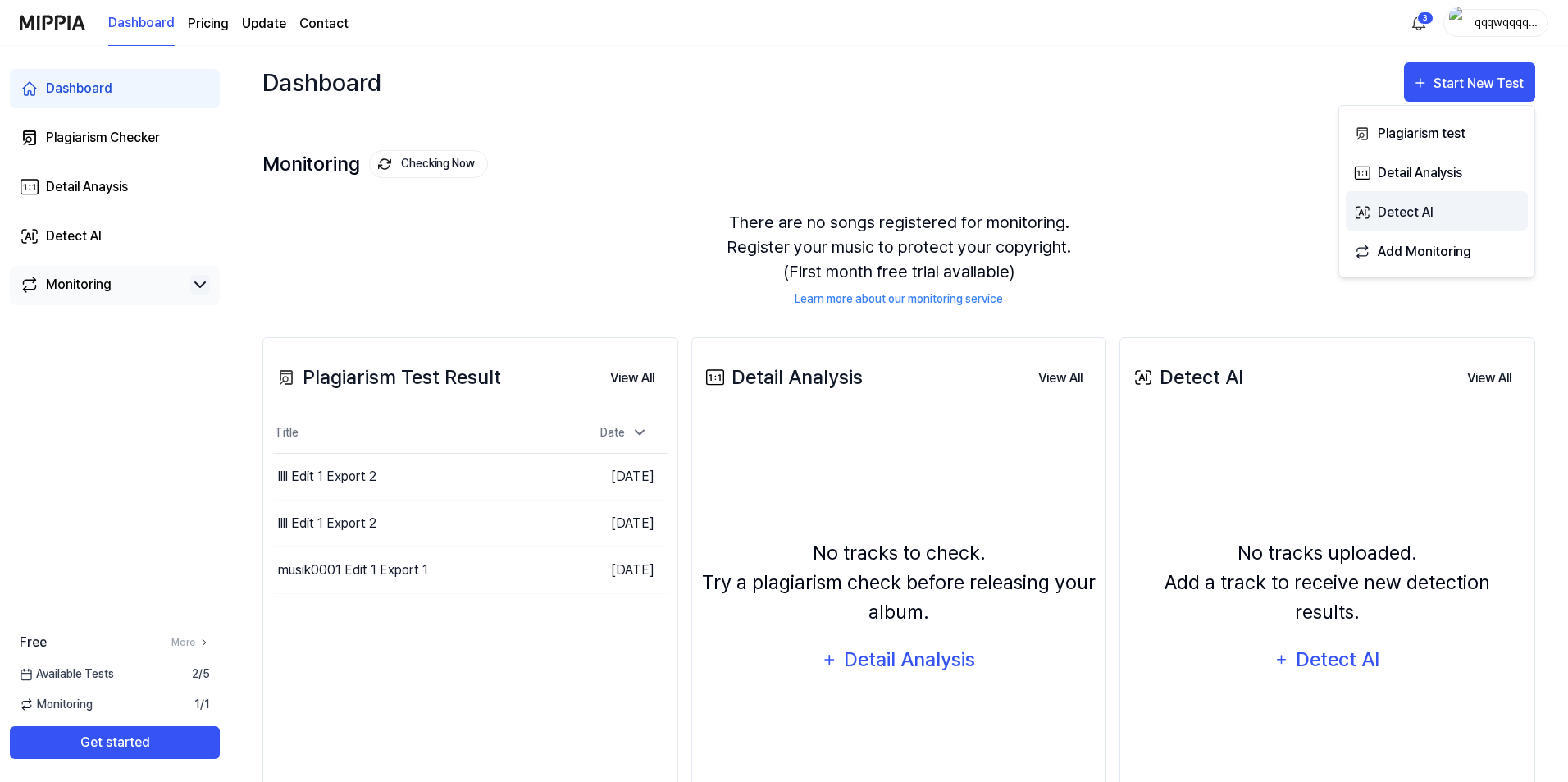
click at [1436, 218] on div "Detect AI" at bounding box center [1450, 213] width 142 height 21
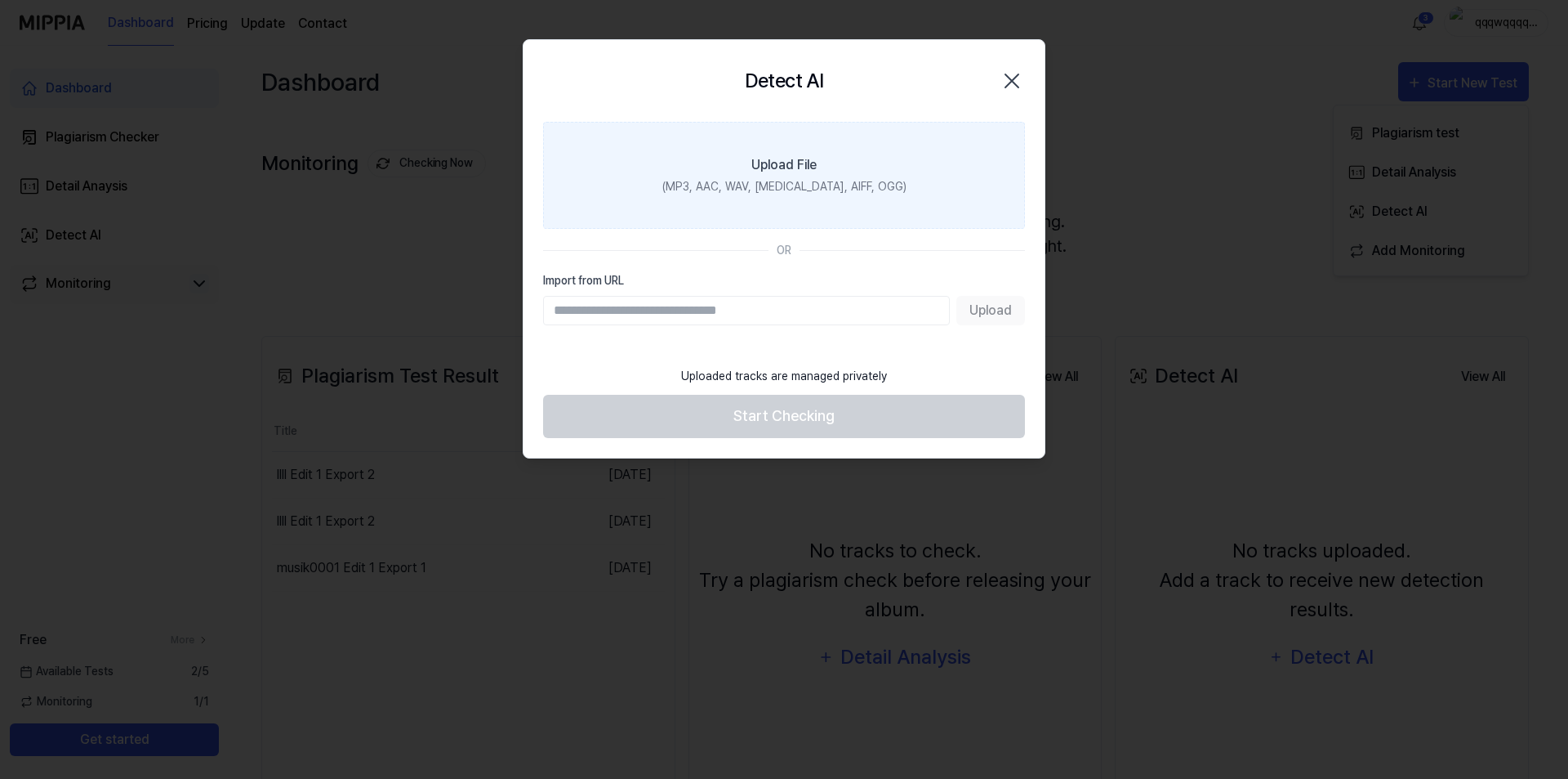
click at [896, 174] on label "Upload File (MP3, AAC, WAV, FLAC, AIFF, OGG)" at bounding box center [784, 175] width 482 height 107
click at [0, 0] on input "Upload File (MP3, AAC, WAV, FLAC, AIFF, OGG)" at bounding box center [0, 0] width 0 height 0
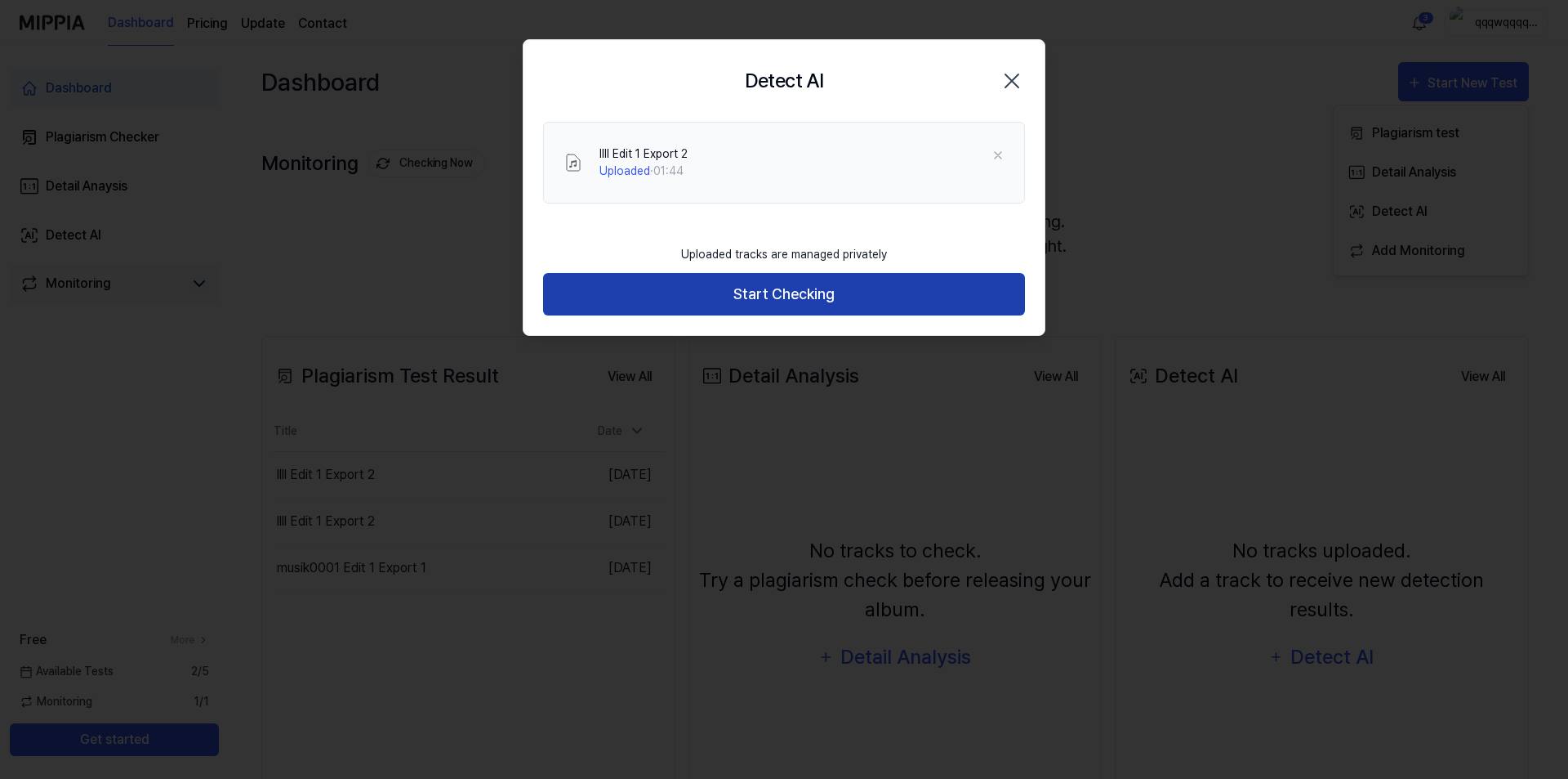
click at [853, 292] on button "Start Checking" at bounding box center [784, 294] width 482 height 43
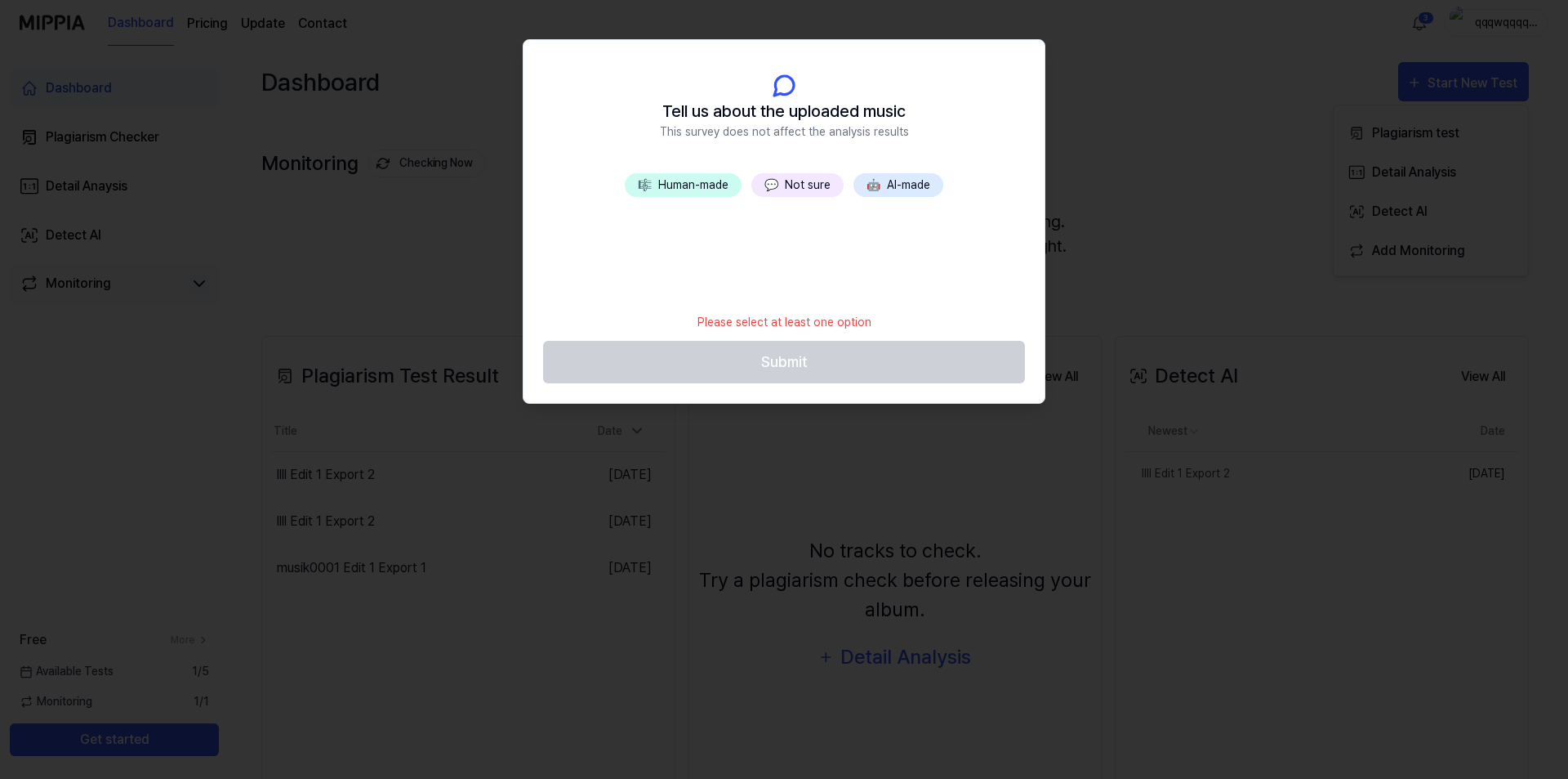
click at [683, 189] on button "🎼 Human-made" at bounding box center [683, 185] width 117 height 24
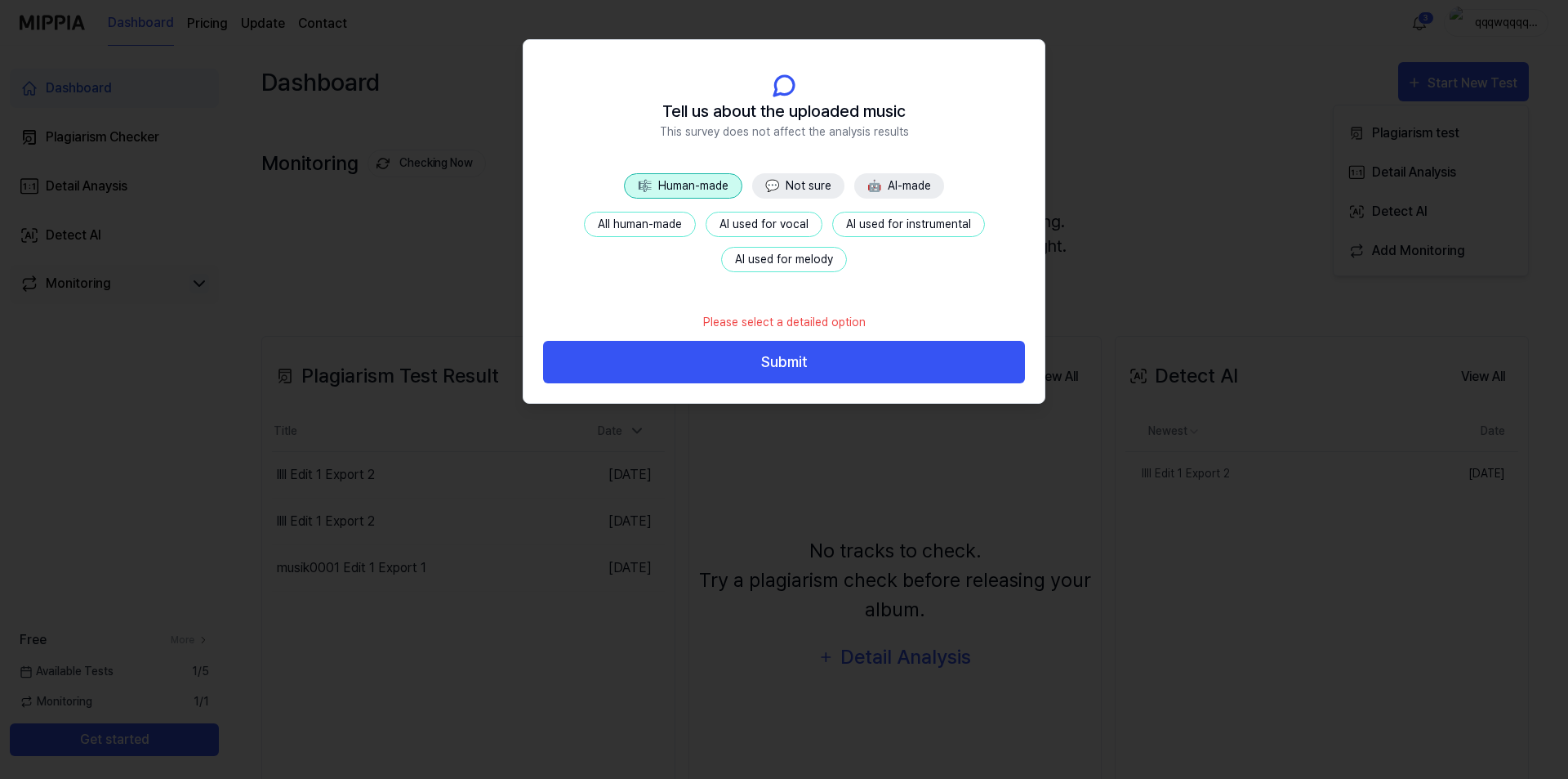
click at [626, 227] on button "All human-made" at bounding box center [640, 224] width 112 height 25
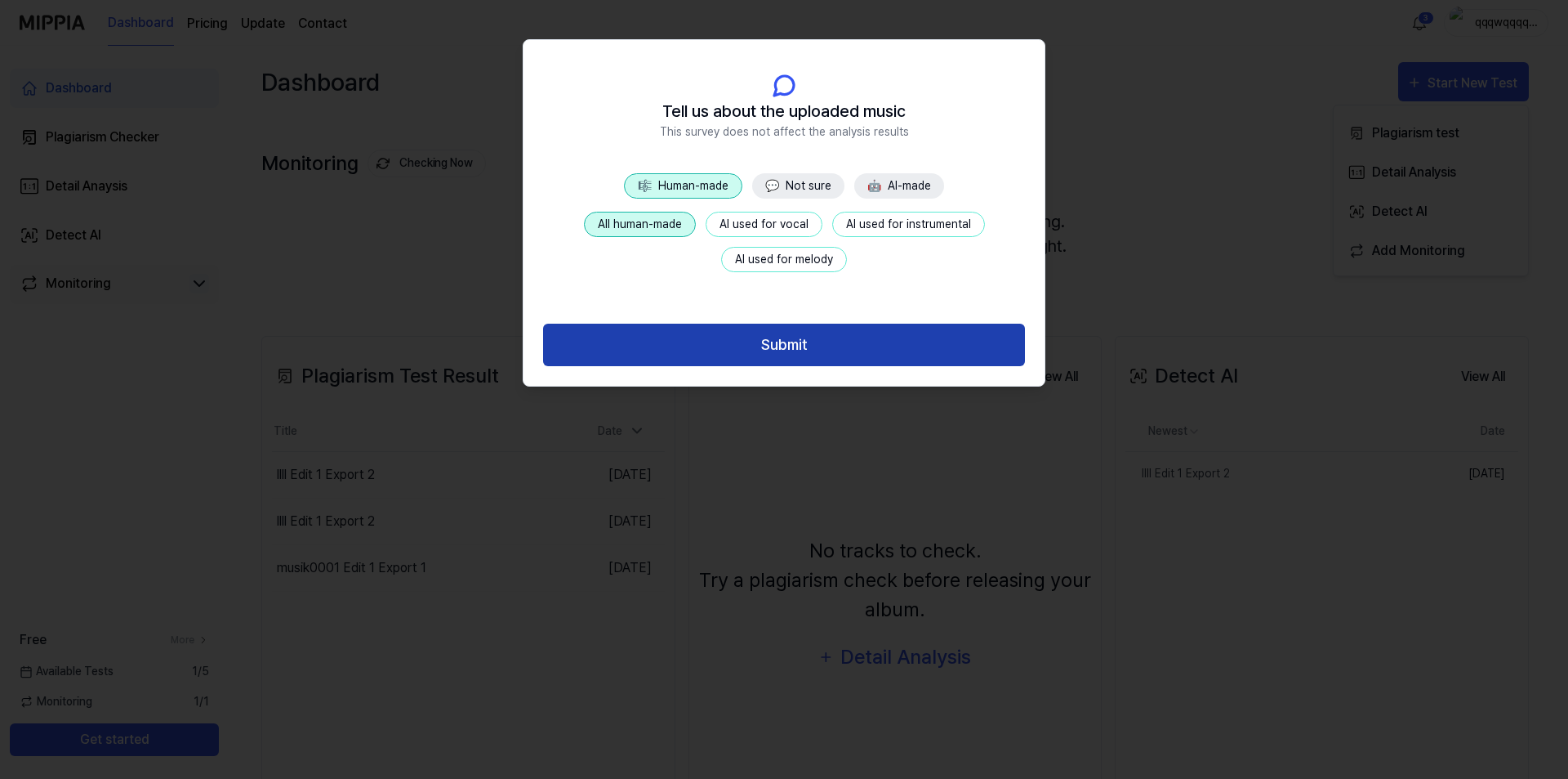
click at [678, 338] on button "Submit" at bounding box center [784, 345] width 482 height 43
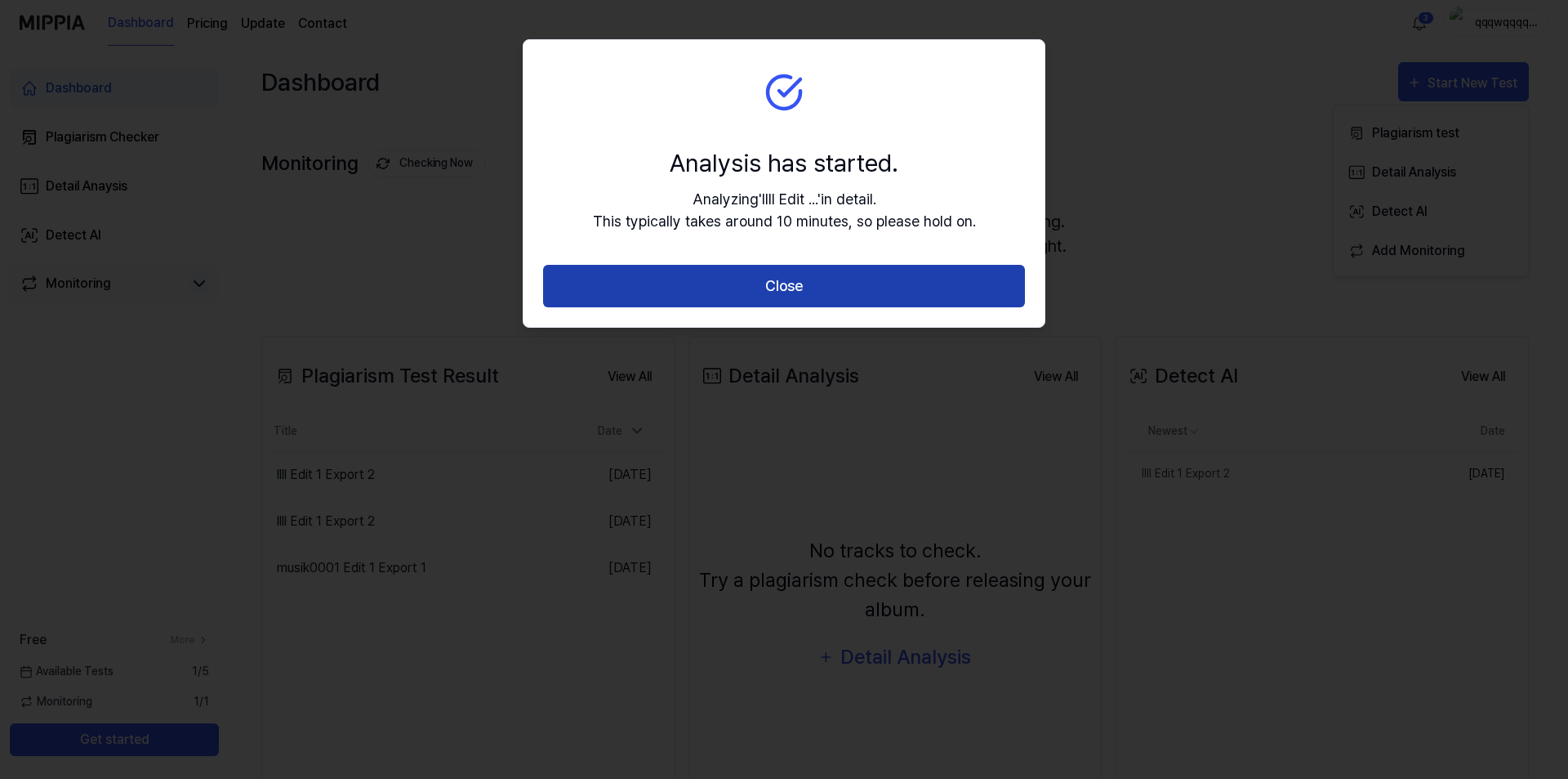
click at [739, 288] on button "Close" at bounding box center [784, 286] width 482 height 43
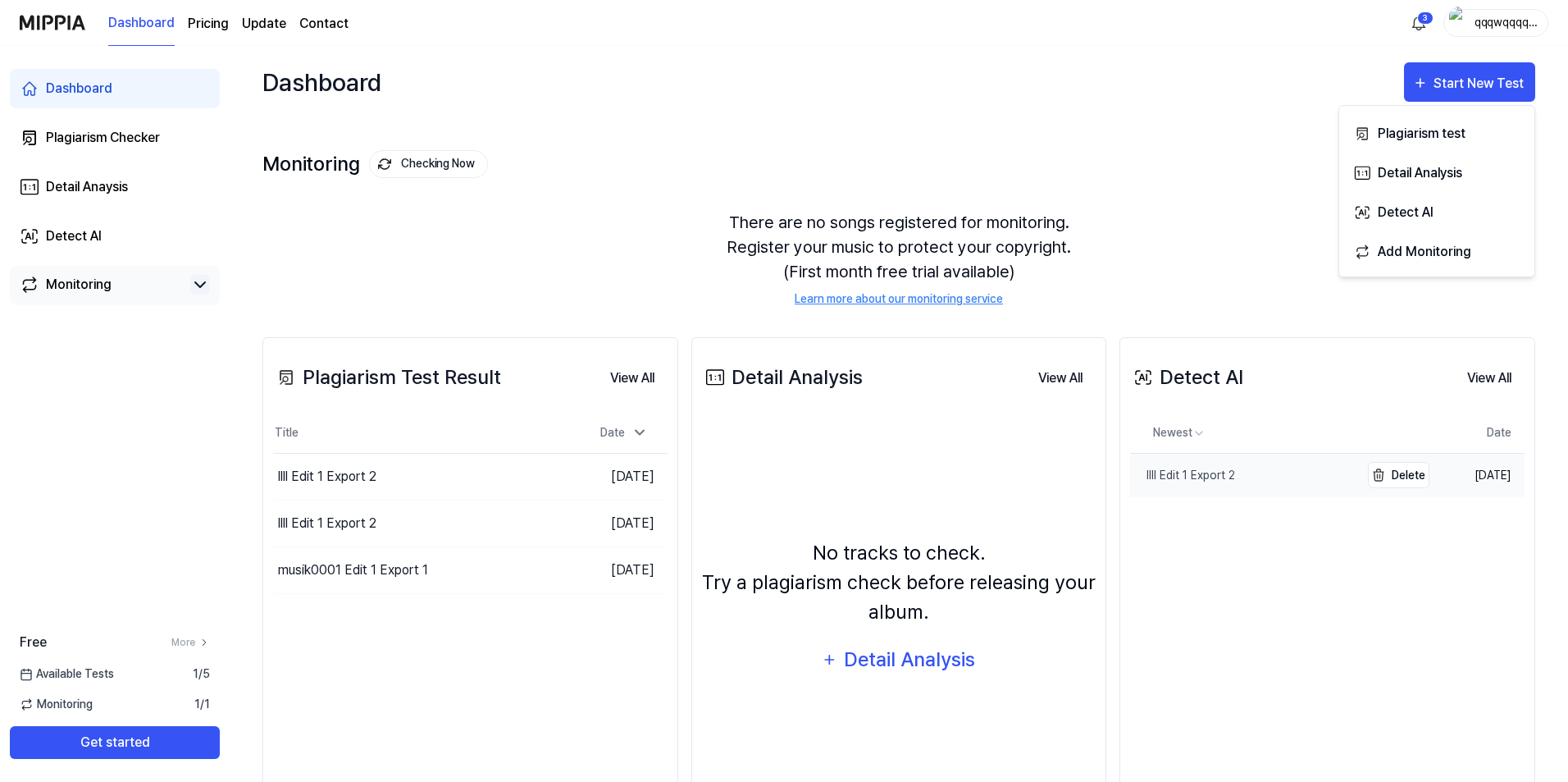
click at [1277, 482] on link "llll Edit 1 Export 2" at bounding box center [1245, 475] width 230 height 43
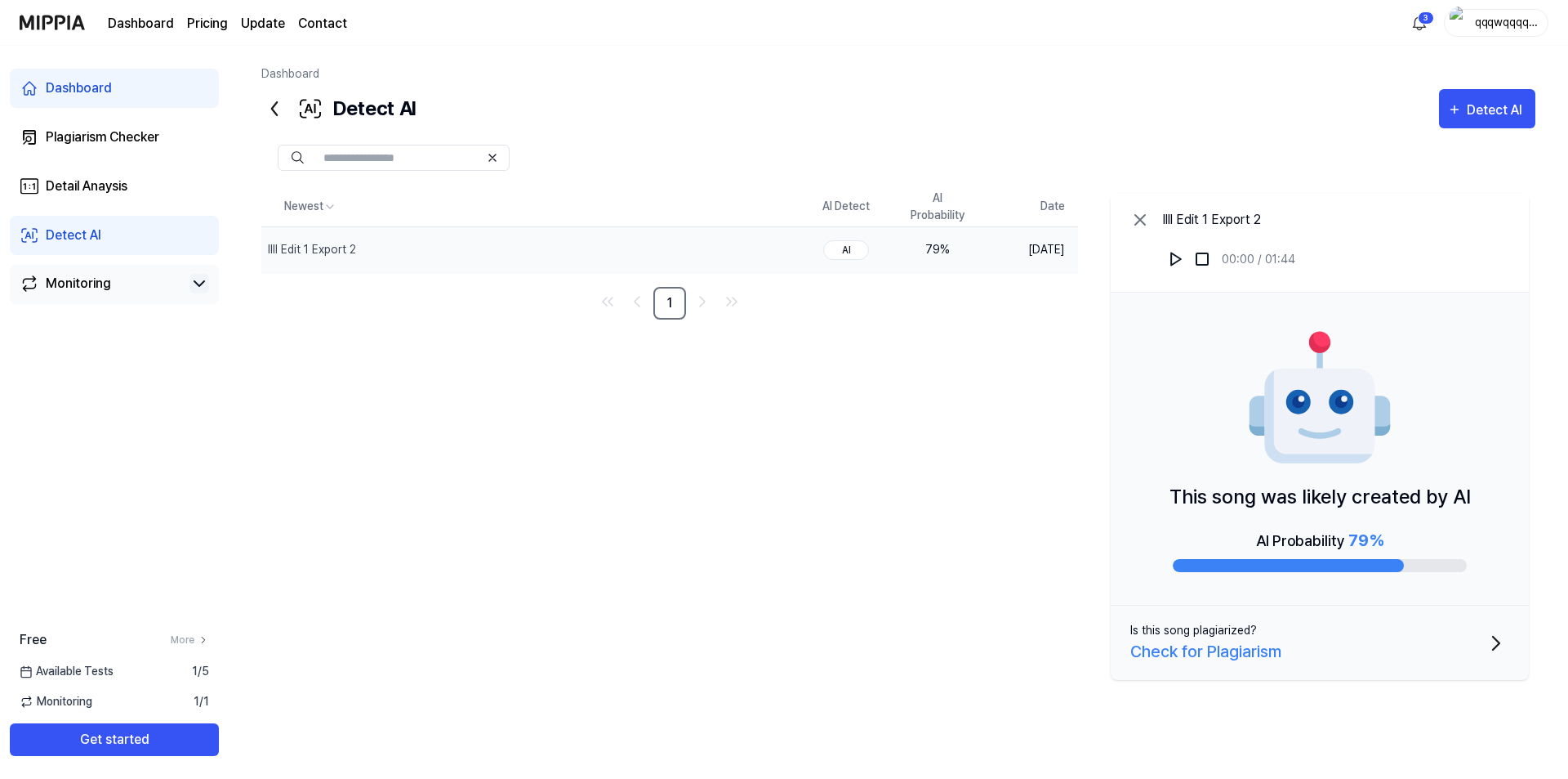
click at [1238, 645] on div "Check for Plagiarism" at bounding box center [1206, 652] width 151 height 25
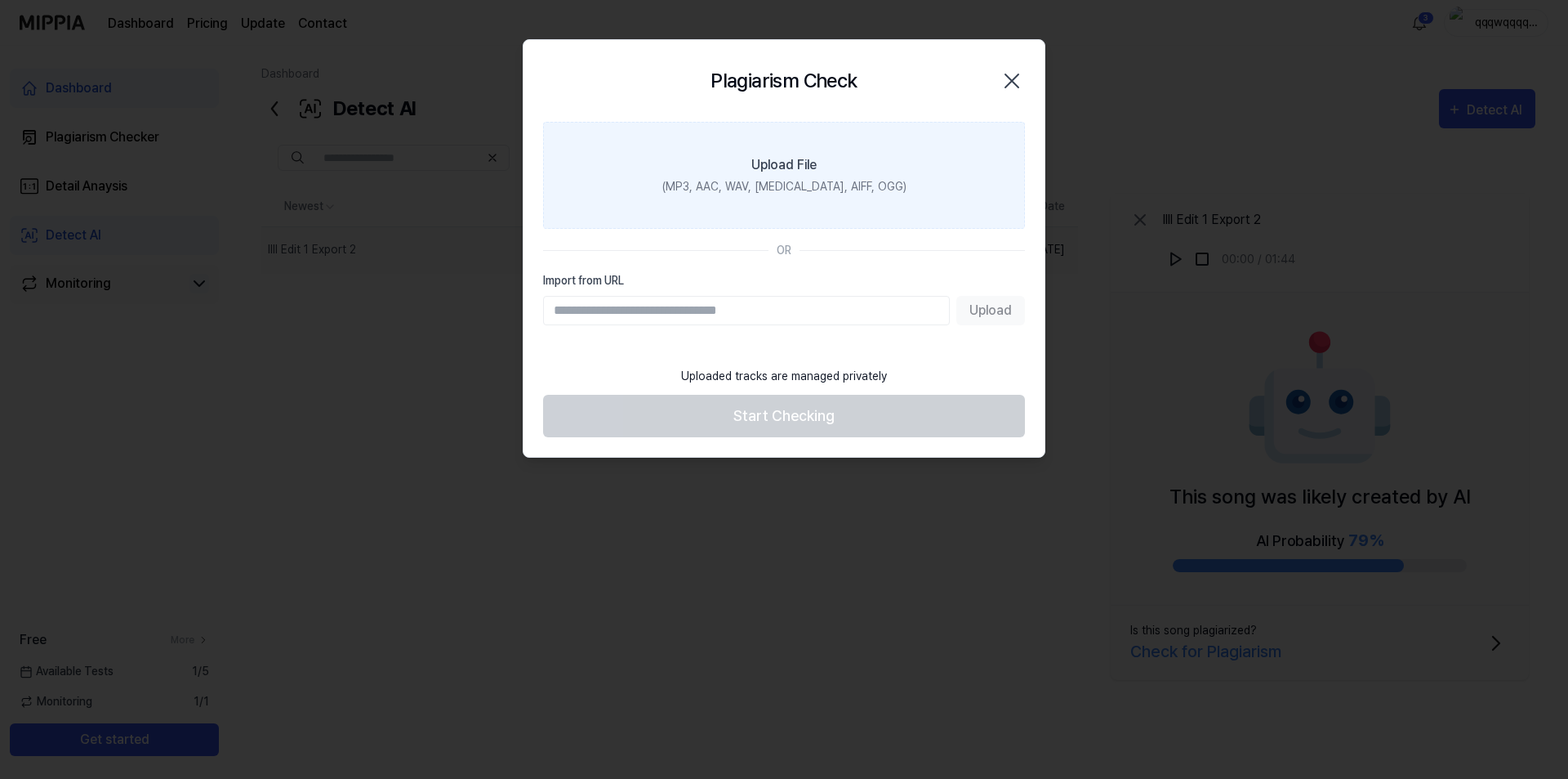
click at [761, 186] on div "(MP3, AAC, WAV, FLAC, AIFF, OGG)" at bounding box center [784, 187] width 244 height 17
click at [0, 0] on input "Upload File (MP3, AAC, WAV, FLAC, AIFF, OGG)" at bounding box center [0, 0] width 0 height 0
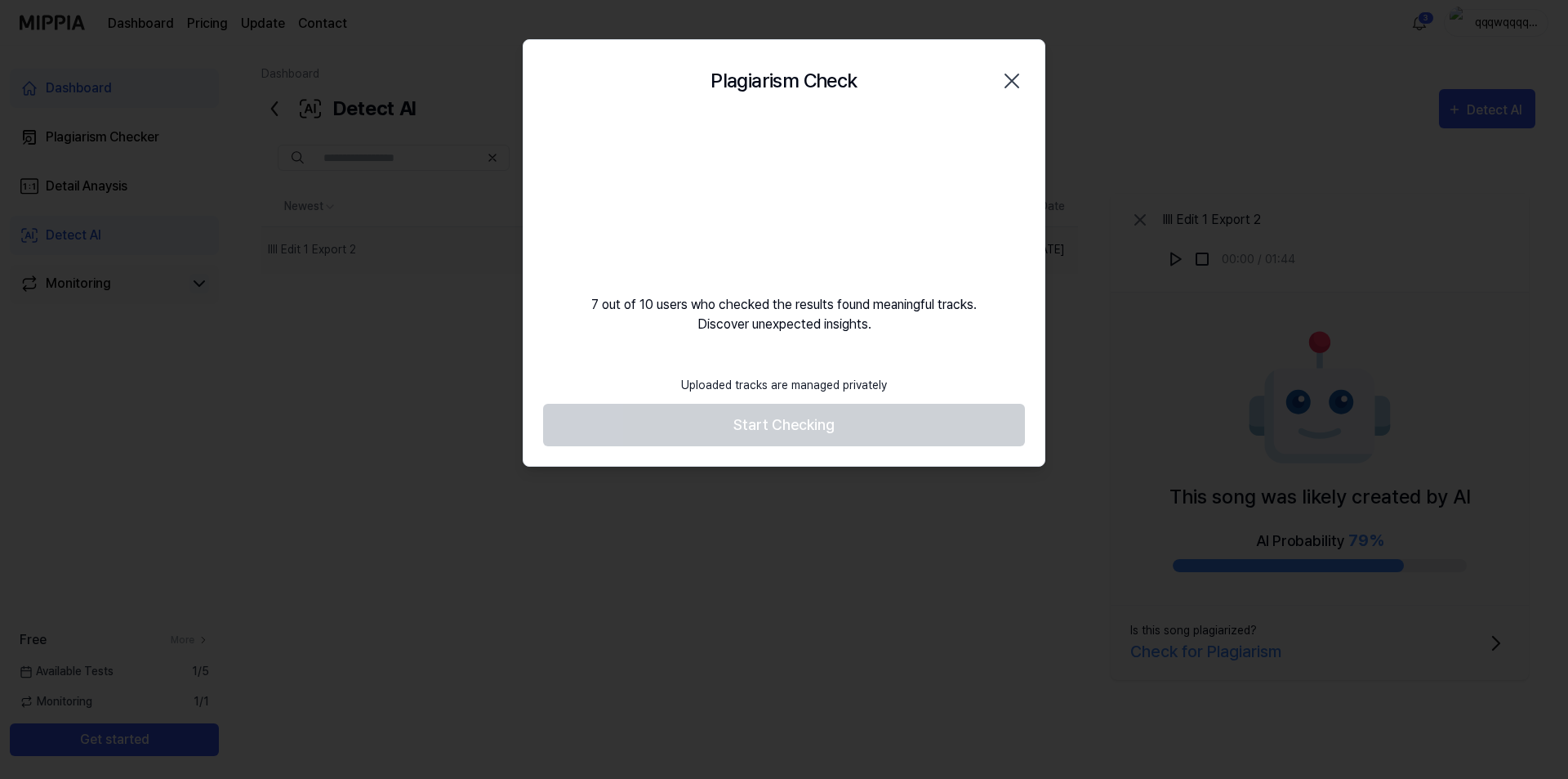
click at [1019, 87] on icon "button" at bounding box center [1011, 80] width 26 height 26
